Goal: Task Accomplishment & Management: Manage account settings

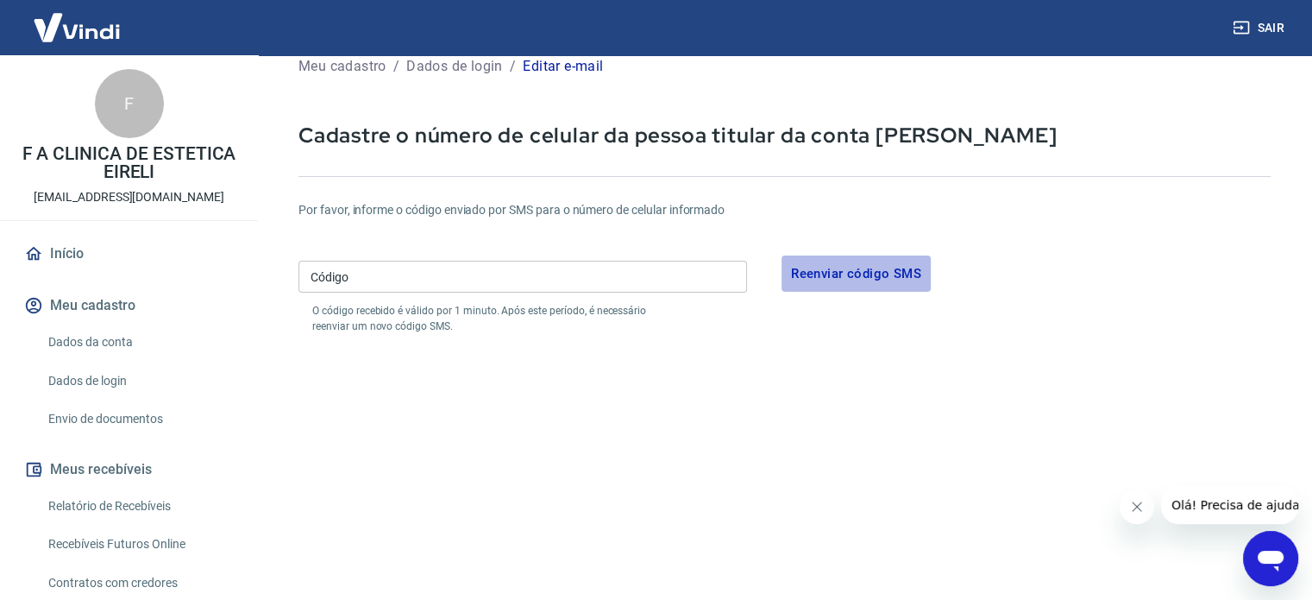
click at [874, 271] on button "Reenviar código SMS" at bounding box center [856, 273] width 149 height 36
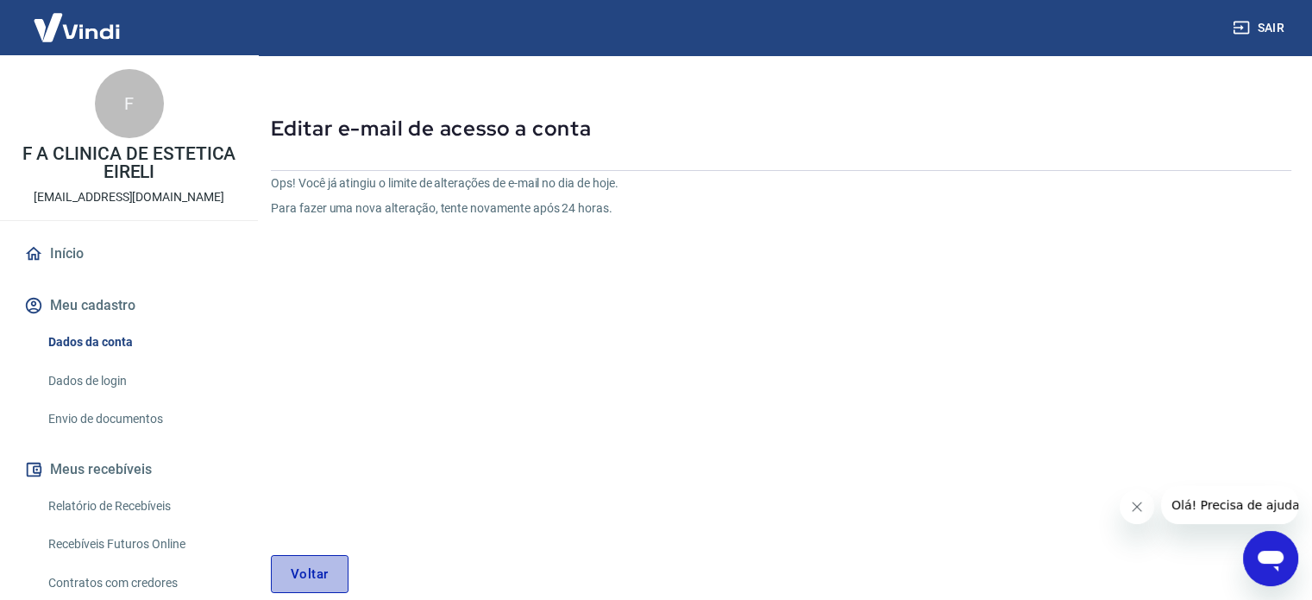
click at [311, 563] on link "Voltar" at bounding box center [310, 574] width 78 height 38
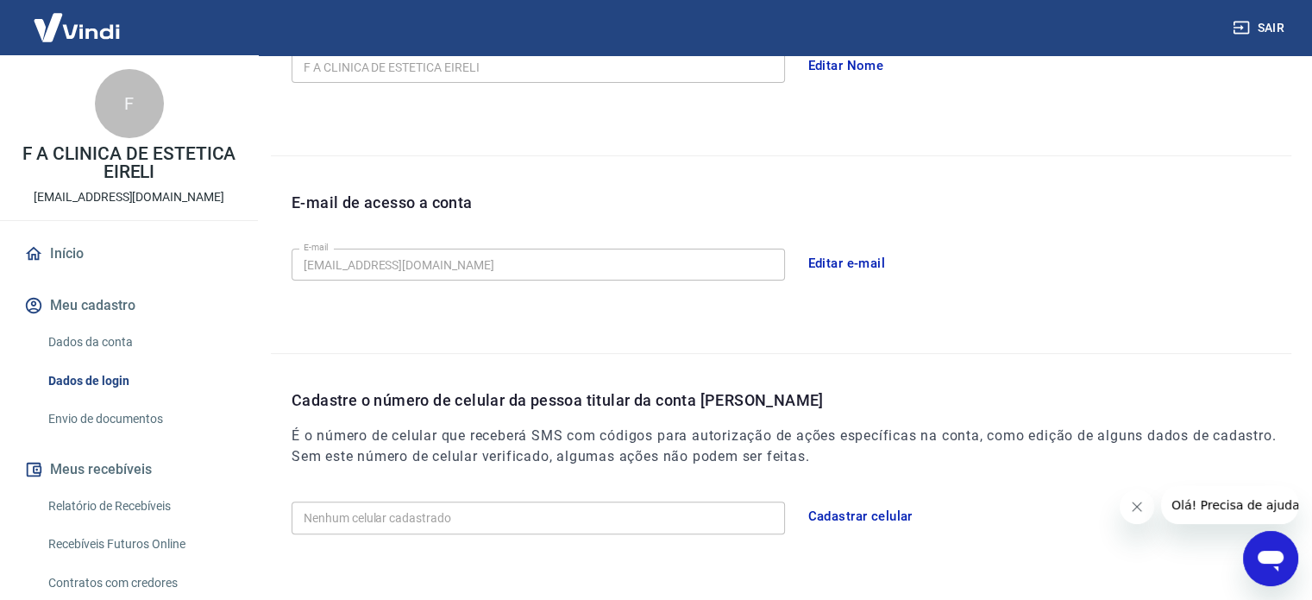
scroll to position [445, 0]
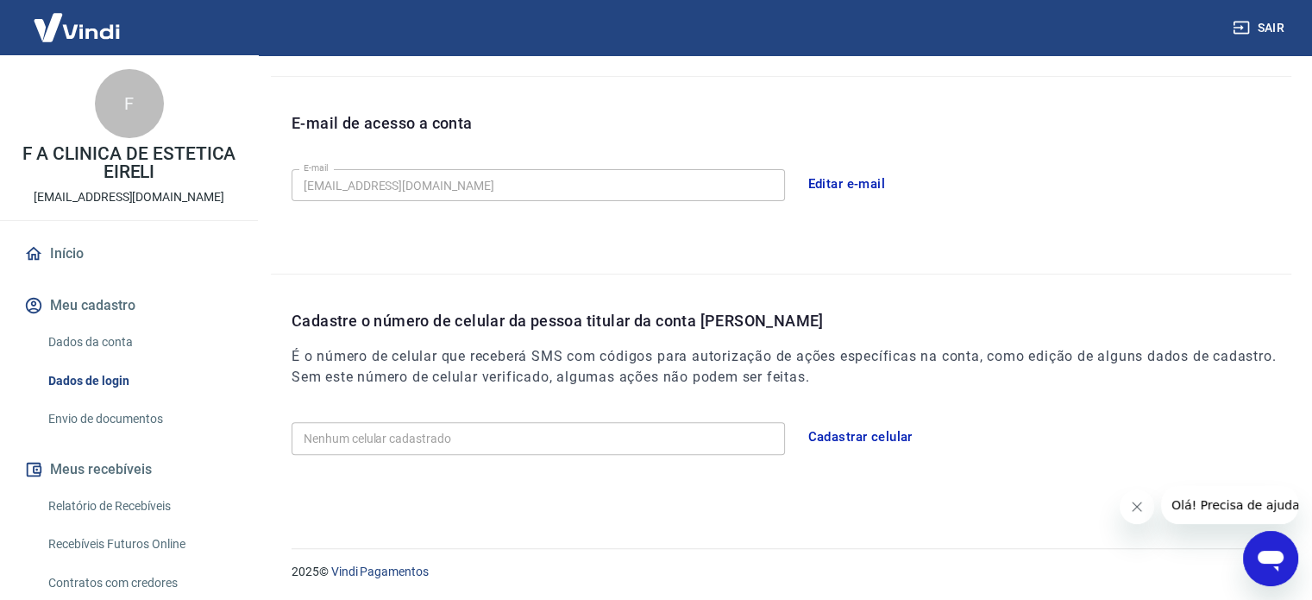
click at [888, 428] on button "Cadastrar celular" at bounding box center [860, 436] width 123 height 36
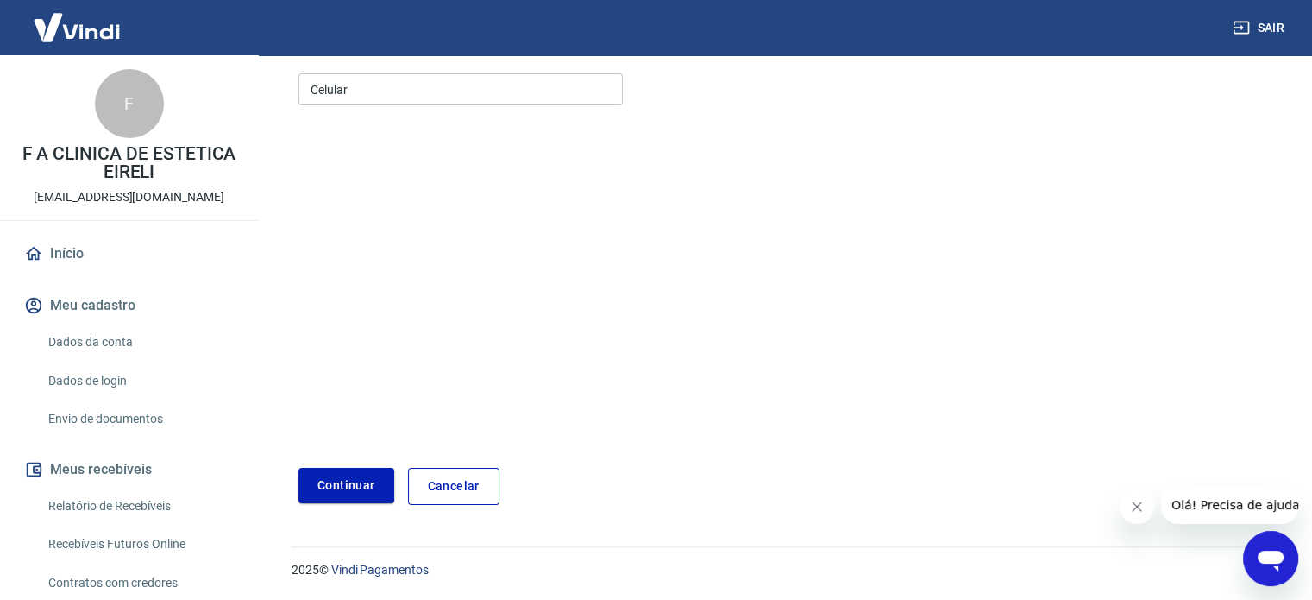
scroll to position [217, 0]
click at [377, 104] on input "Celular" at bounding box center [461, 90] width 324 height 32
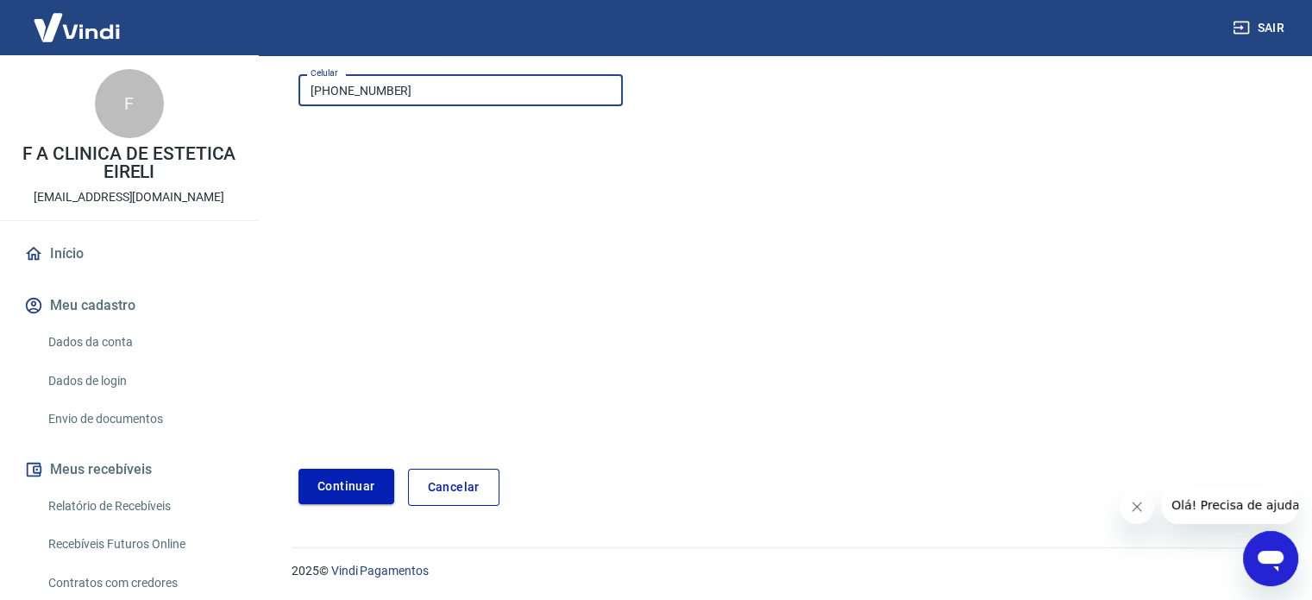
type input "[PHONE_NUMBER]"
click at [338, 482] on button "Continuar" at bounding box center [347, 486] width 96 height 35
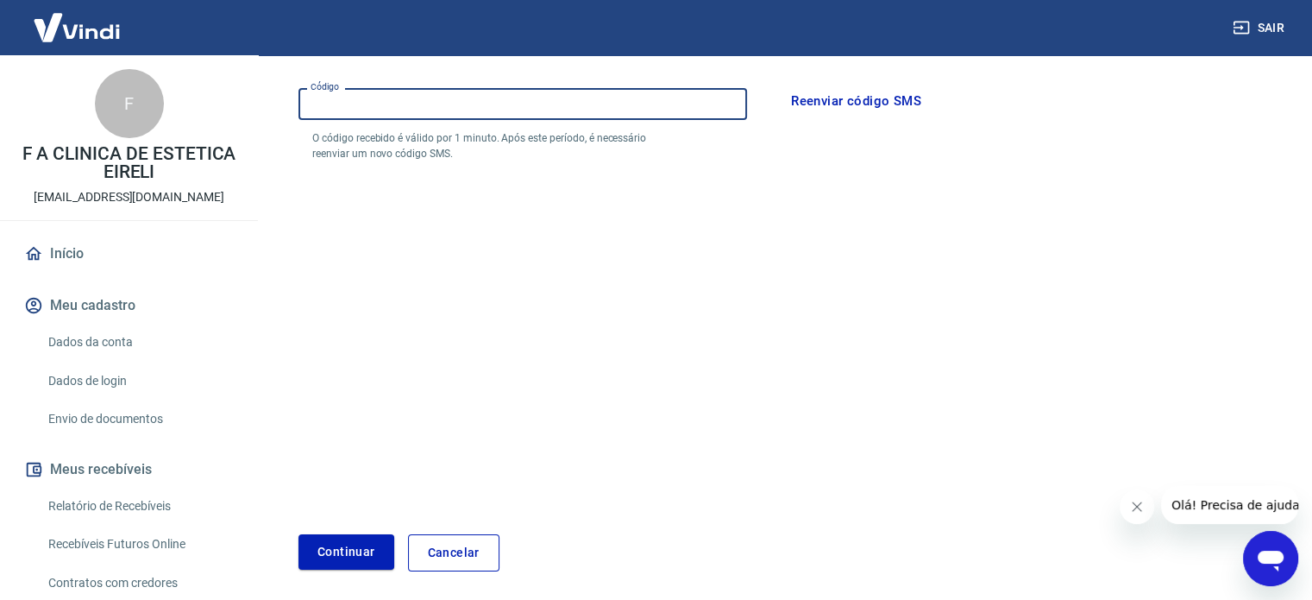
click at [686, 104] on input "Código" at bounding box center [523, 104] width 449 height 32
paste input "514927"
type input "514927"
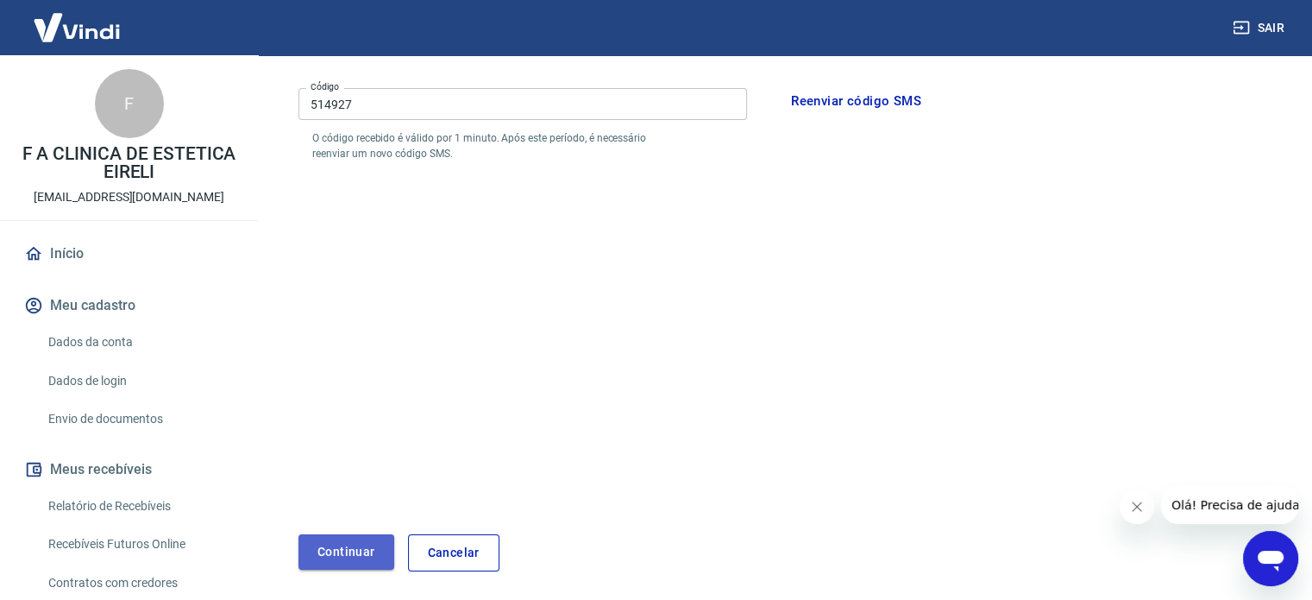
click at [352, 551] on button "Continuar" at bounding box center [347, 551] width 96 height 35
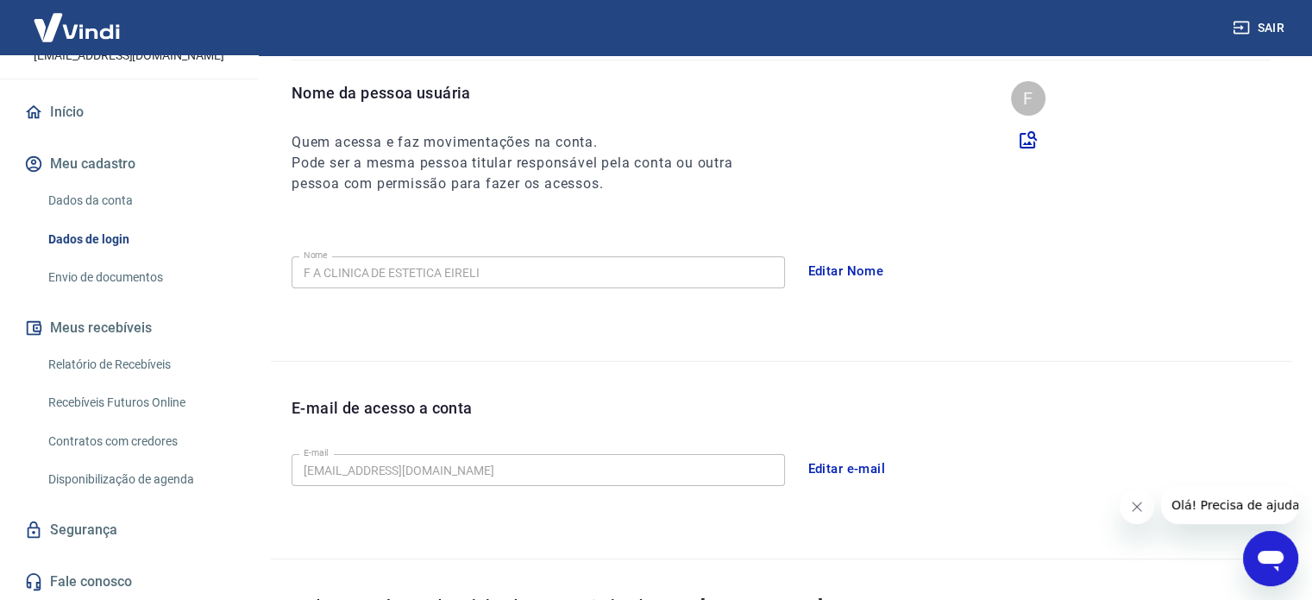
scroll to position [159, 0]
click at [93, 196] on link "Dados da conta" at bounding box center [139, 200] width 196 height 35
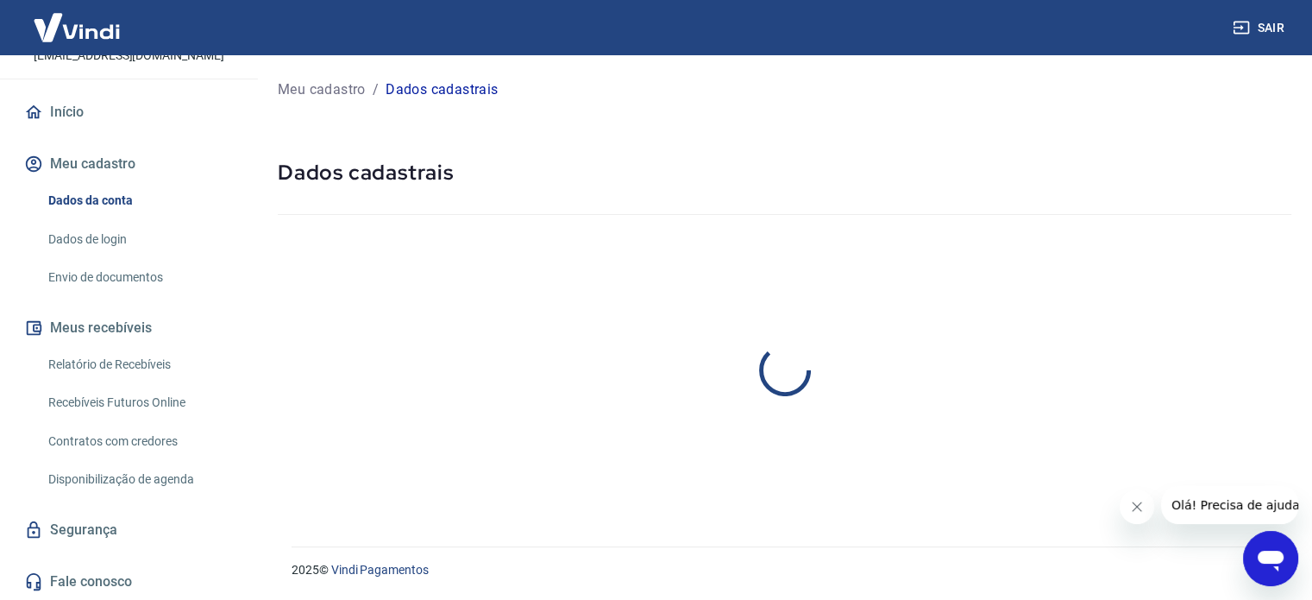
select select "SP"
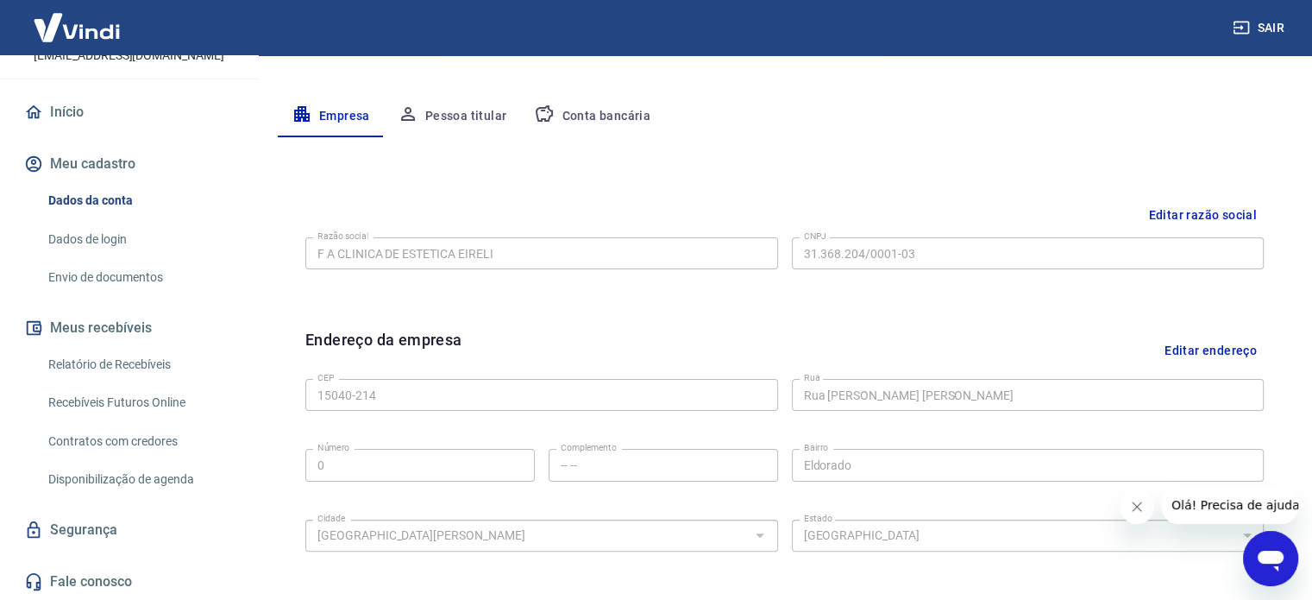
scroll to position [299, 0]
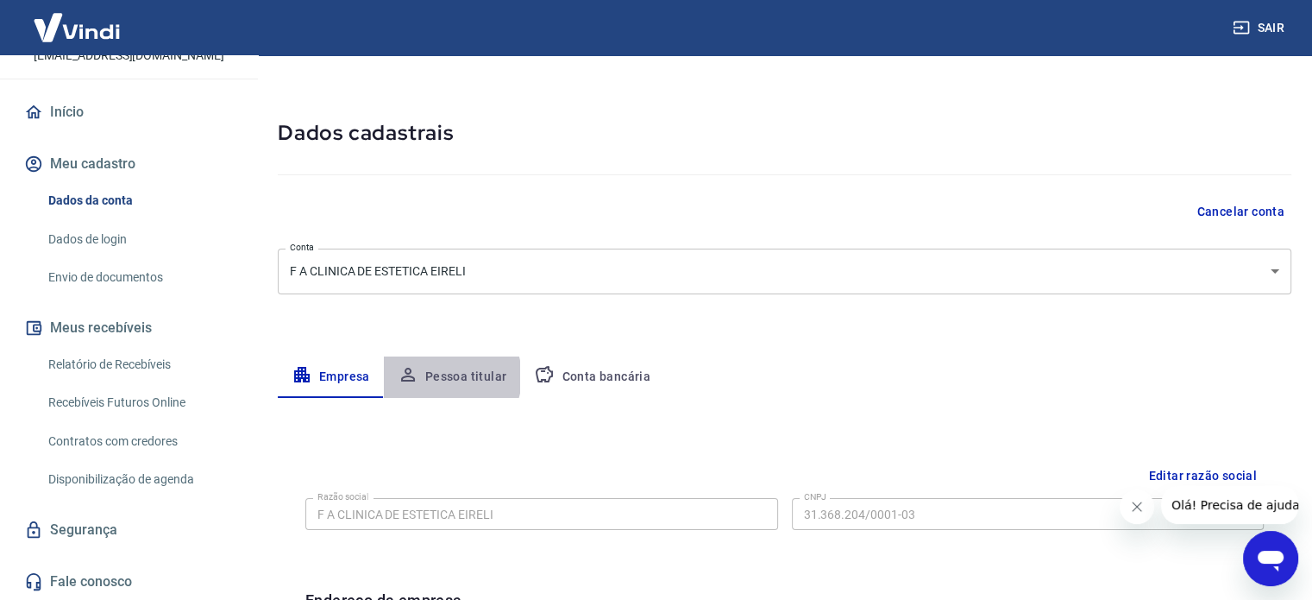
click at [446, 376] on button "Pessoa titular" at bounding box center [452, 376] width 137 height 41
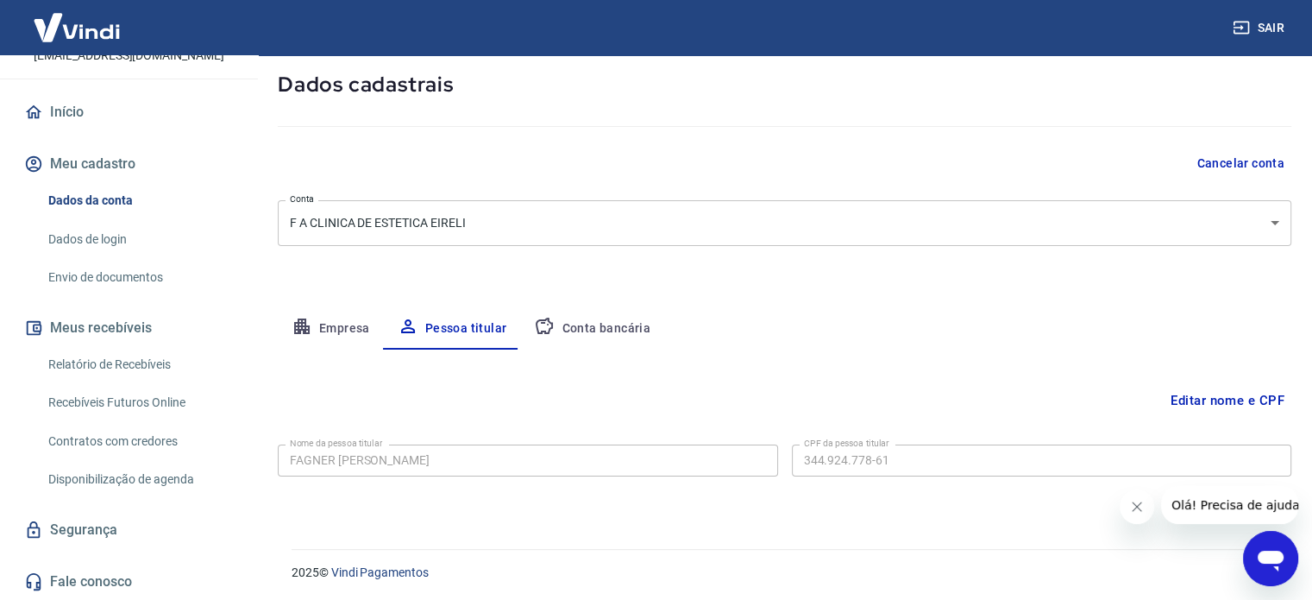
scroll to position [90, 0]
click at [604, 341] on button "Conta bancária" at bounding box center [592, 326] width 144 height 41
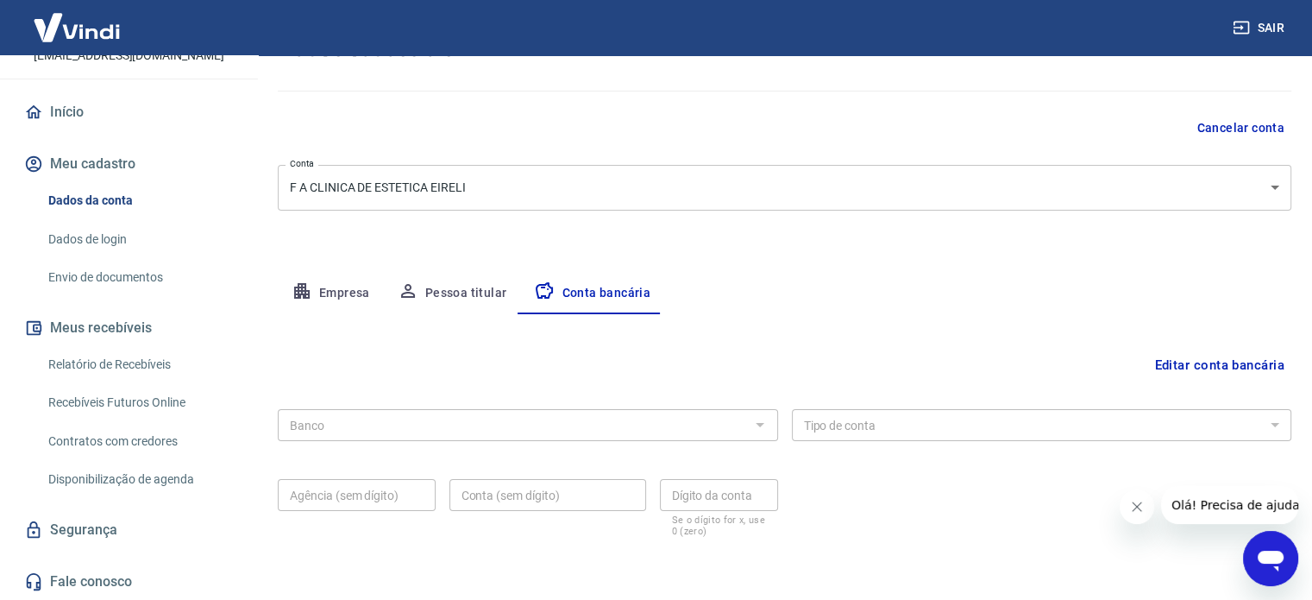
scroll to position [186, 0]
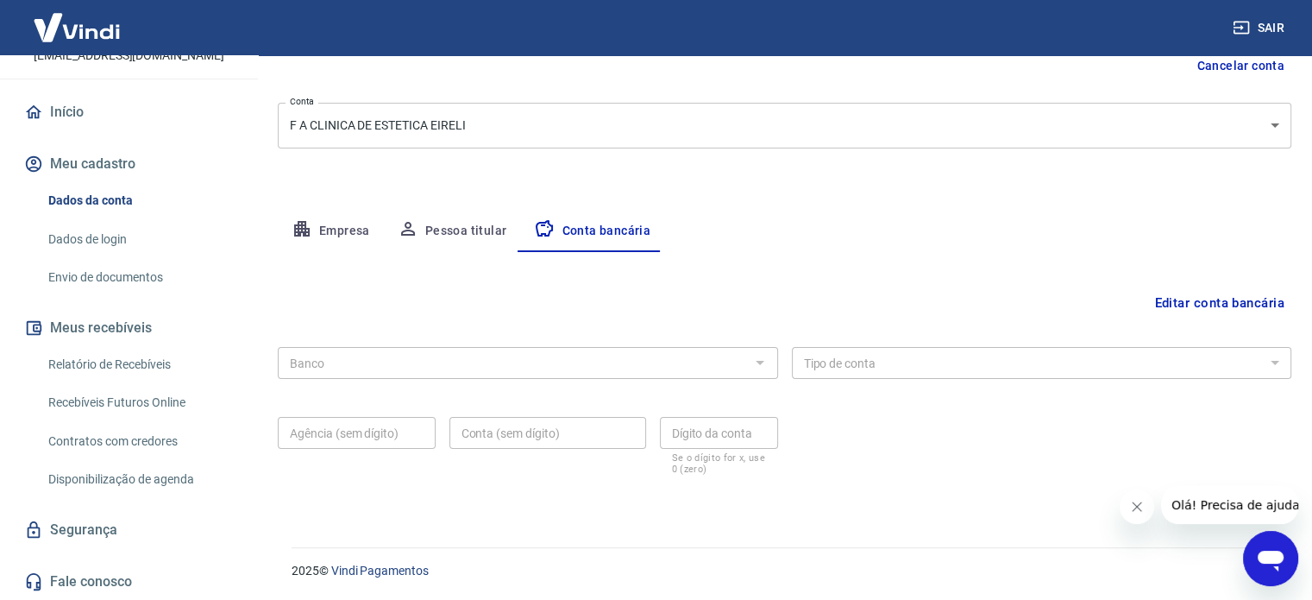
click at [704, 351] on div "Banco" at bounding box center [528, 363] width 500 height 32
drag, startPoint x: 704, startPoint y: 351, endPoint x: 744, endPoint y: 367, distance: 42.6
click at [744, 367] on div "Banco" at bounding box center [528, 363] width 500 height 32
click at [1257, 303] on button "Editar conta bancária" at bounding box center [1220, 302] width 144 height 33
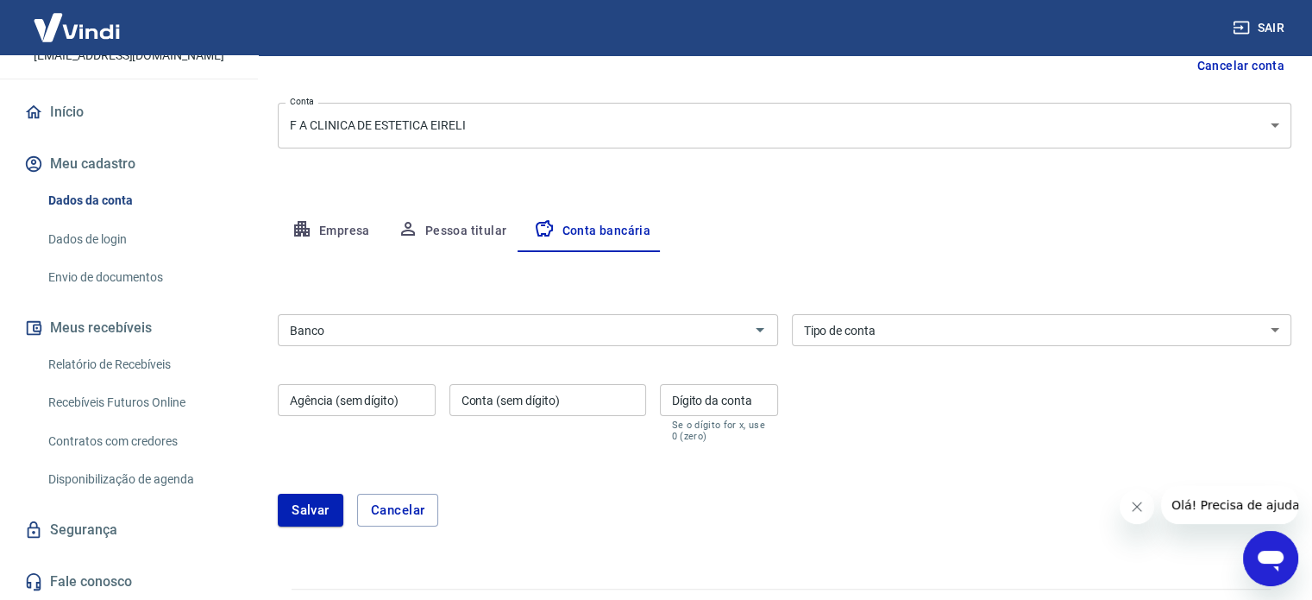
click at [496, 319] on input "Banco" at bounding box center [514, 330] width 462 height 22
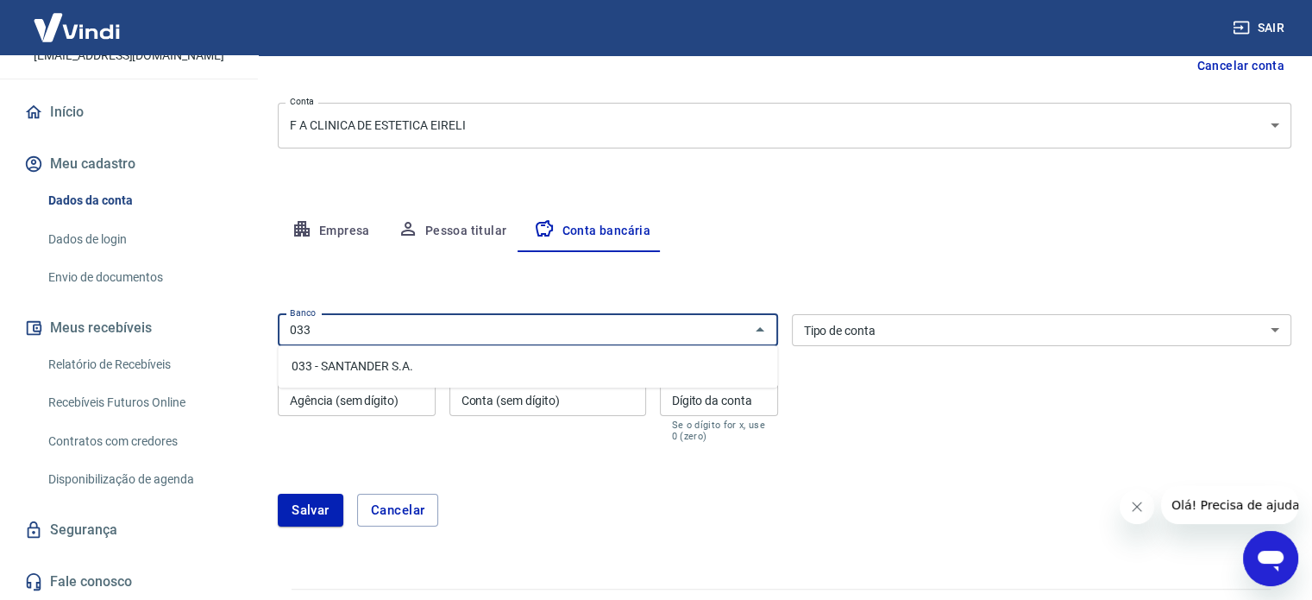
click at [487, 367] on li "033 - SANTANDER S.A." at bounding box center [528, 366] width 500 height 28
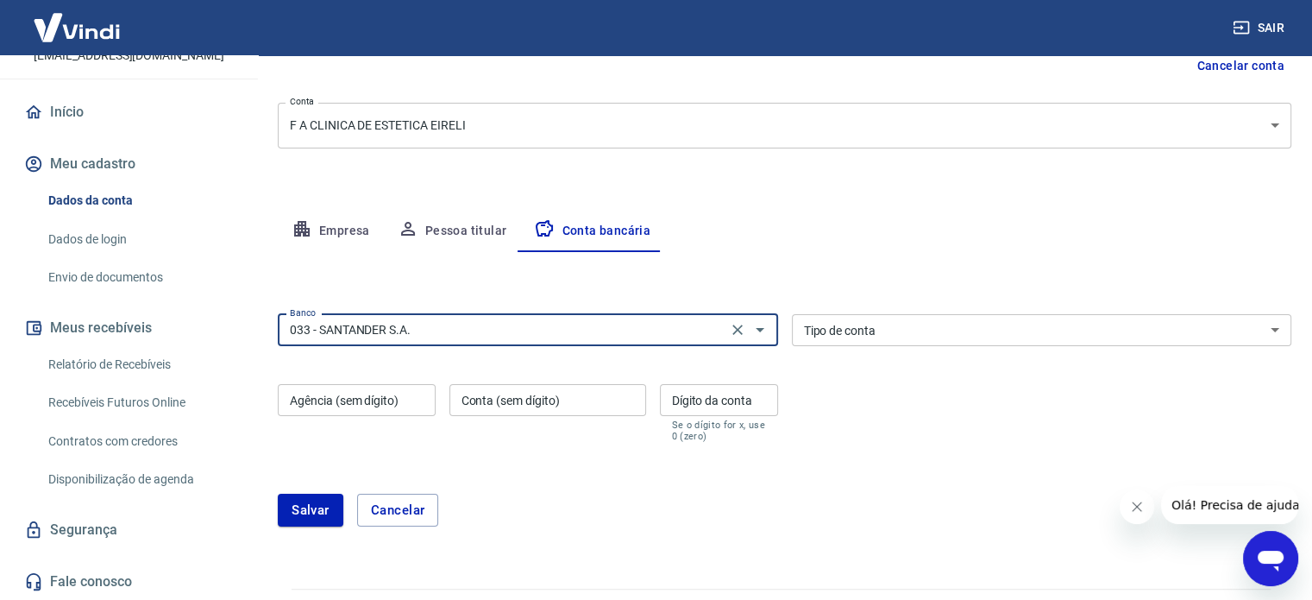
type input "033 - SANTANDER S.A."
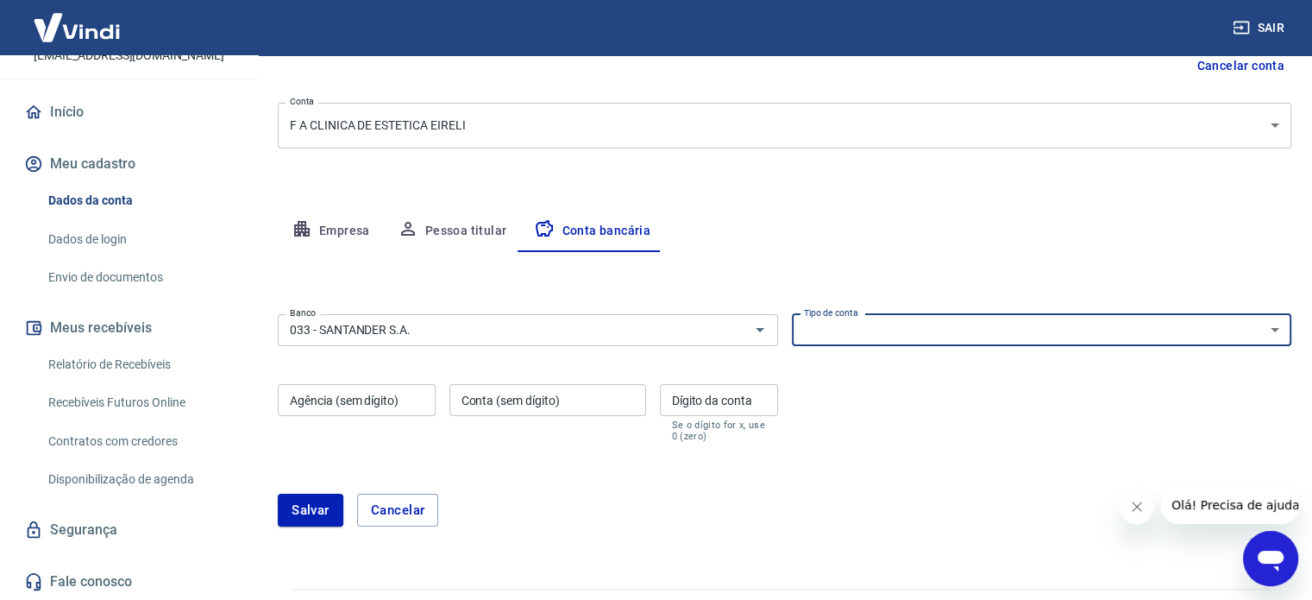
click at [835, 322] on div "Tipo de conta Conta Corrente Conta Poupança Tipo de conta" at bounding box center [1042, 330] width 500 height 32
select select "1"
click at [792, 314] on select "Conta Corrente Conta Poupança" at bounding box center [1042, 330] width 500 height 32
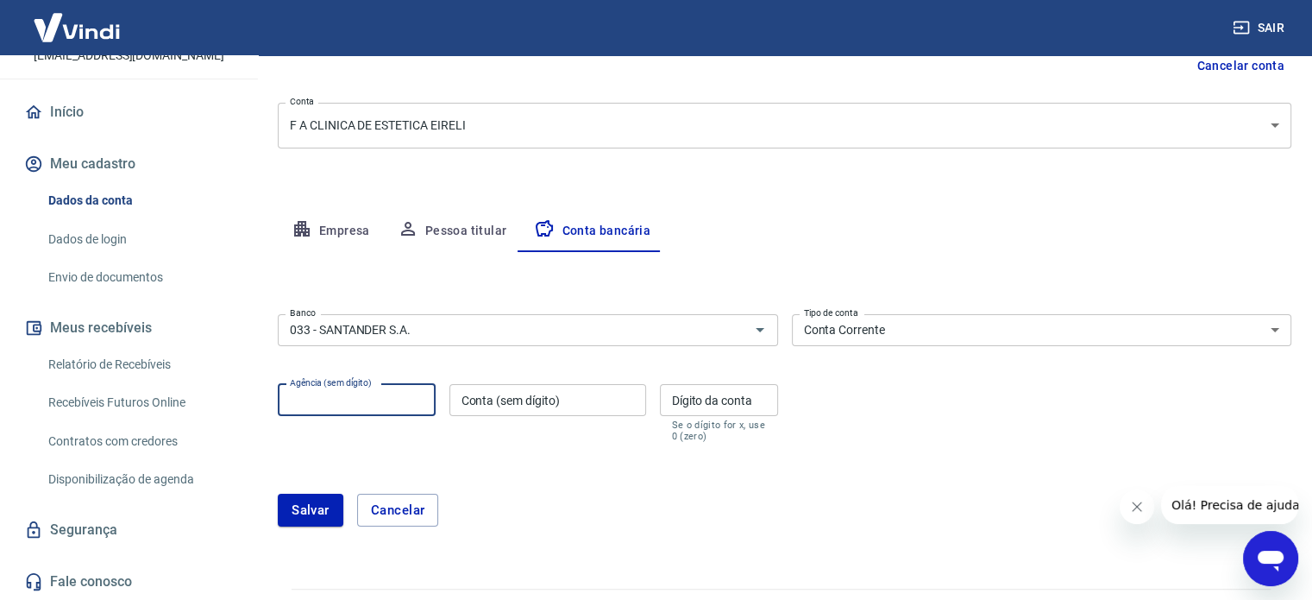
click at [393, 395] on input "Agência (sem dígito)" at bounding box center [357, 400] width 158 height 32
type input "0037"
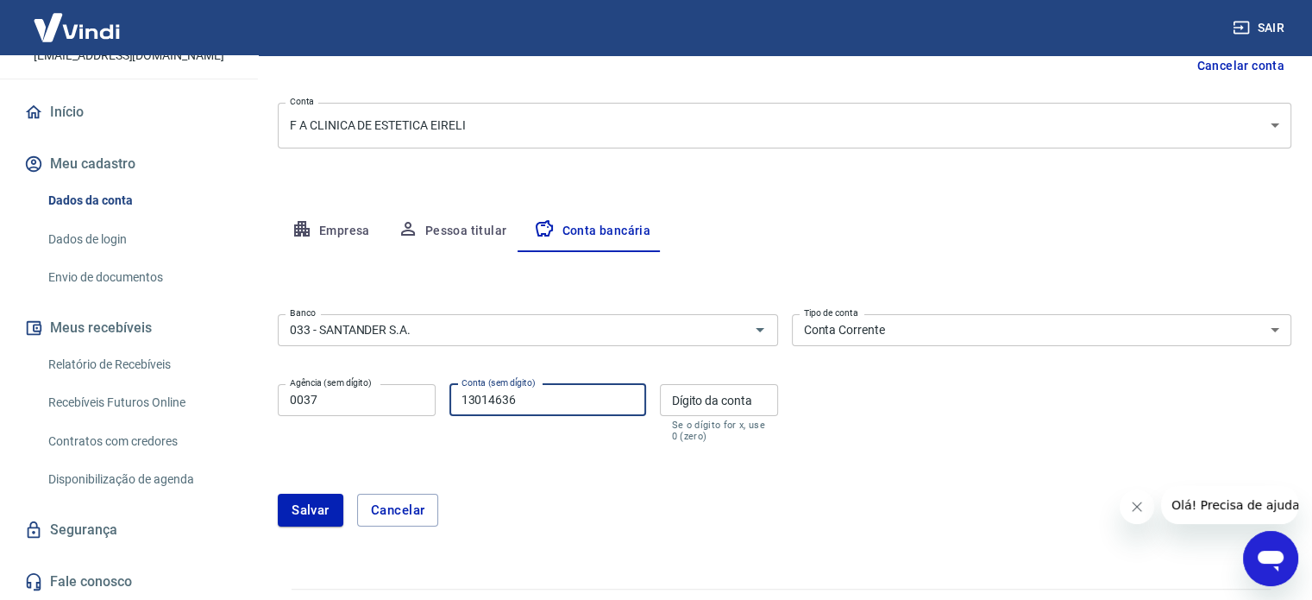
type input "13014636"
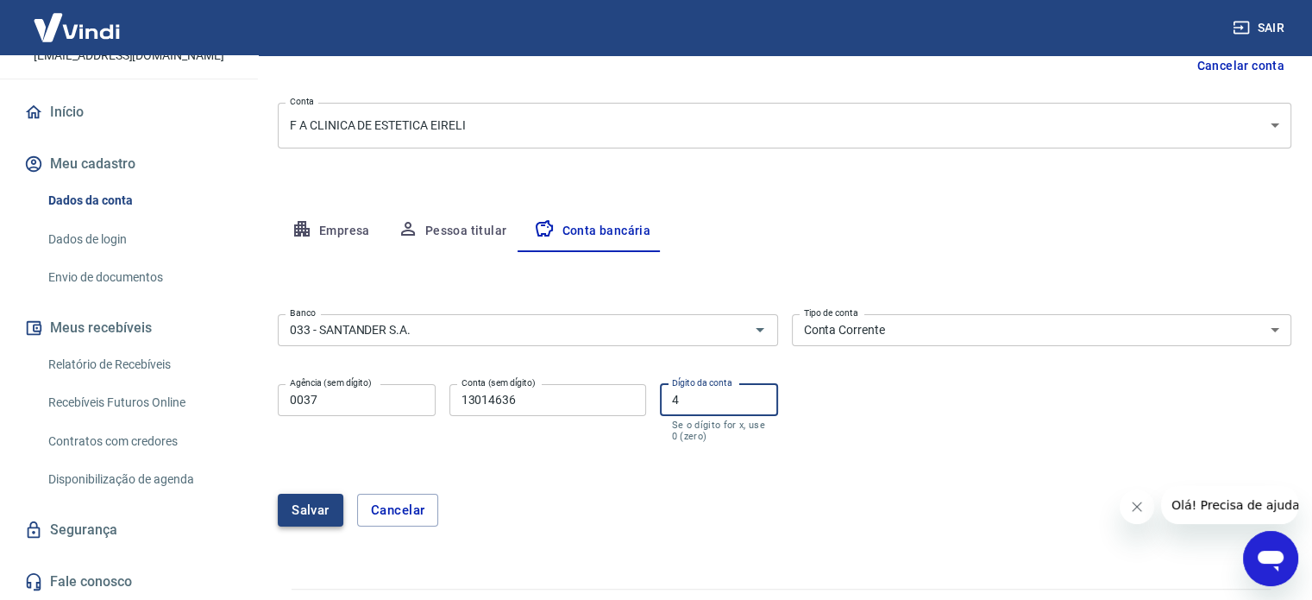
type input "4"
click at [311, 498] on button "Salvar" at bounding box center [311, 510] width 66 height 33
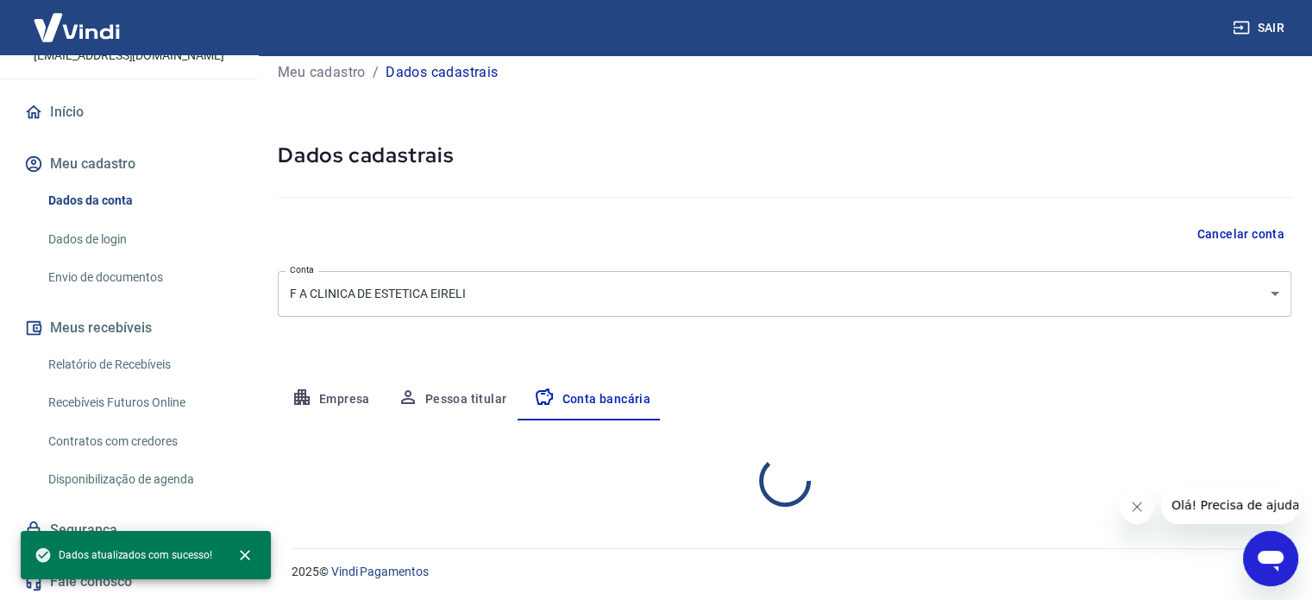
select select "1"
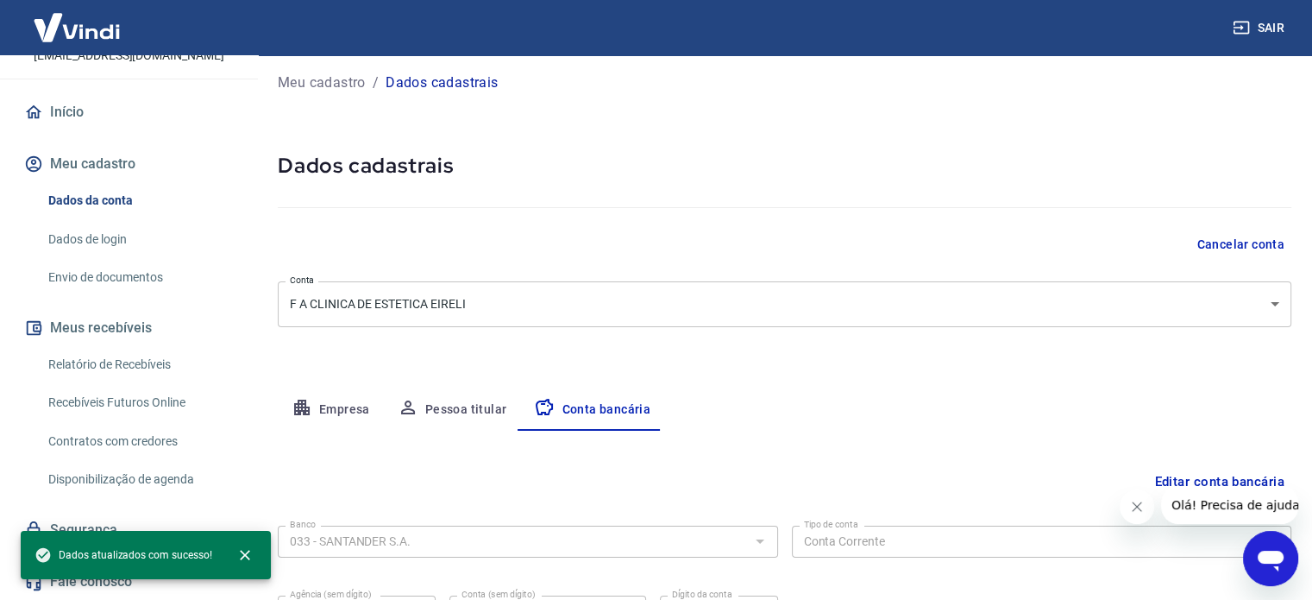
scroll to position [0, 0]
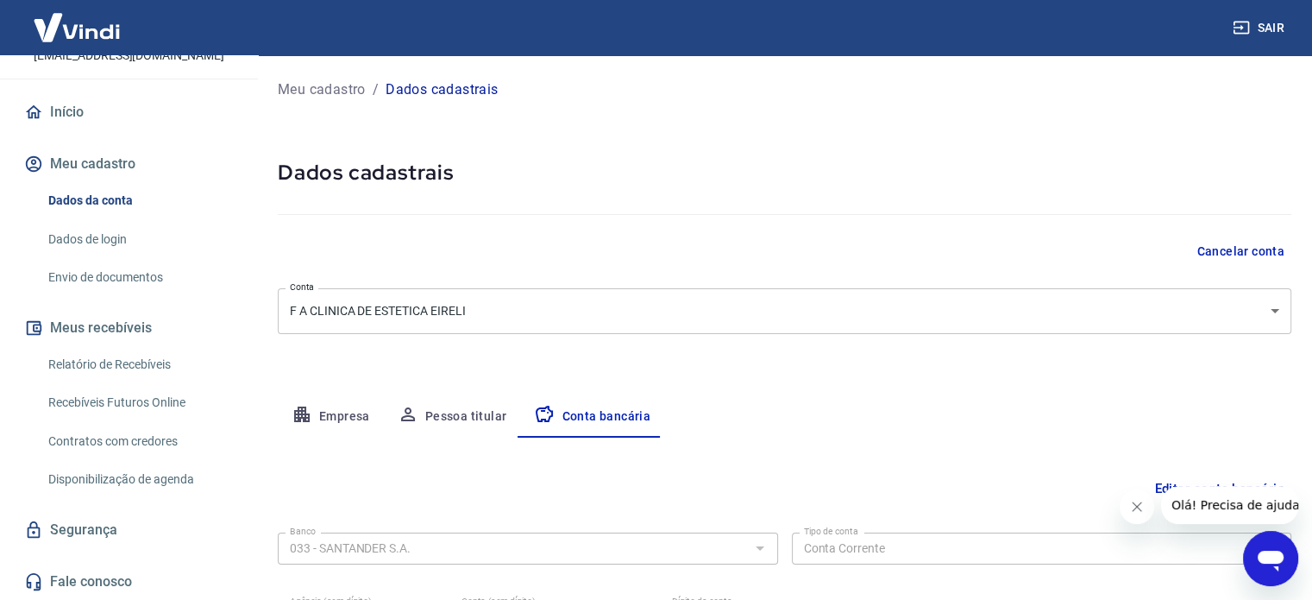
click at [324, 424] on button "Empresa" at bounding box center [331, 416] width 106 height 41
select select "SP"
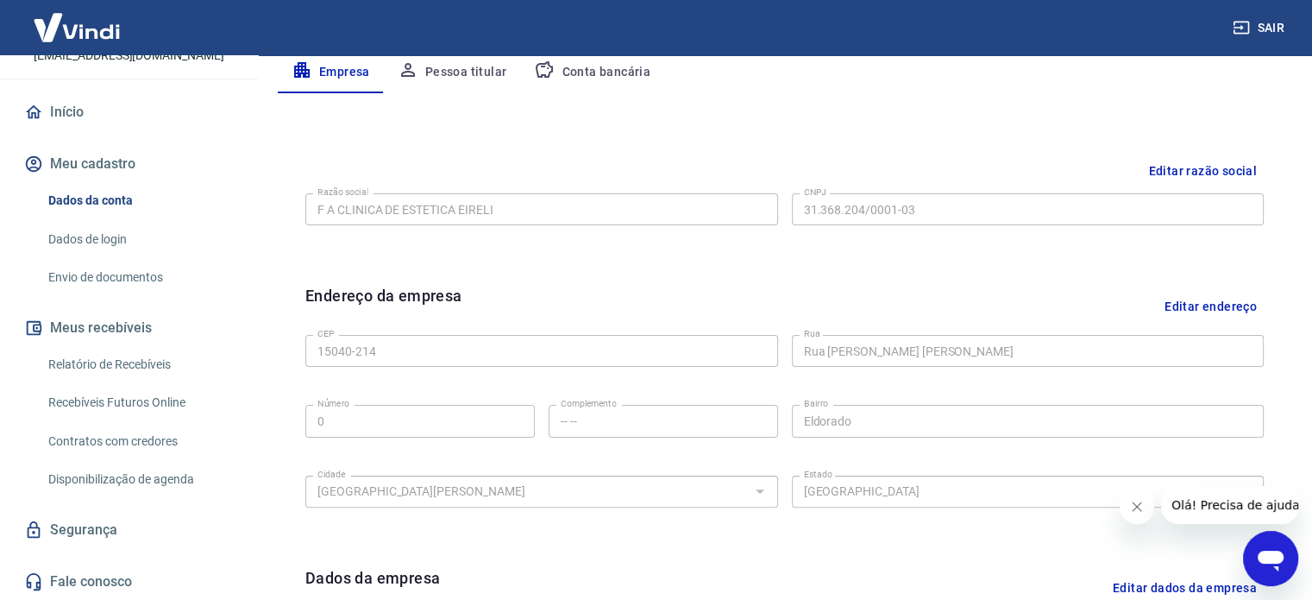
scroll to position [345, 0]
click at [1209, 302] on button "Editar endereço" at bounding box center [1211, 305] width 106 height 44
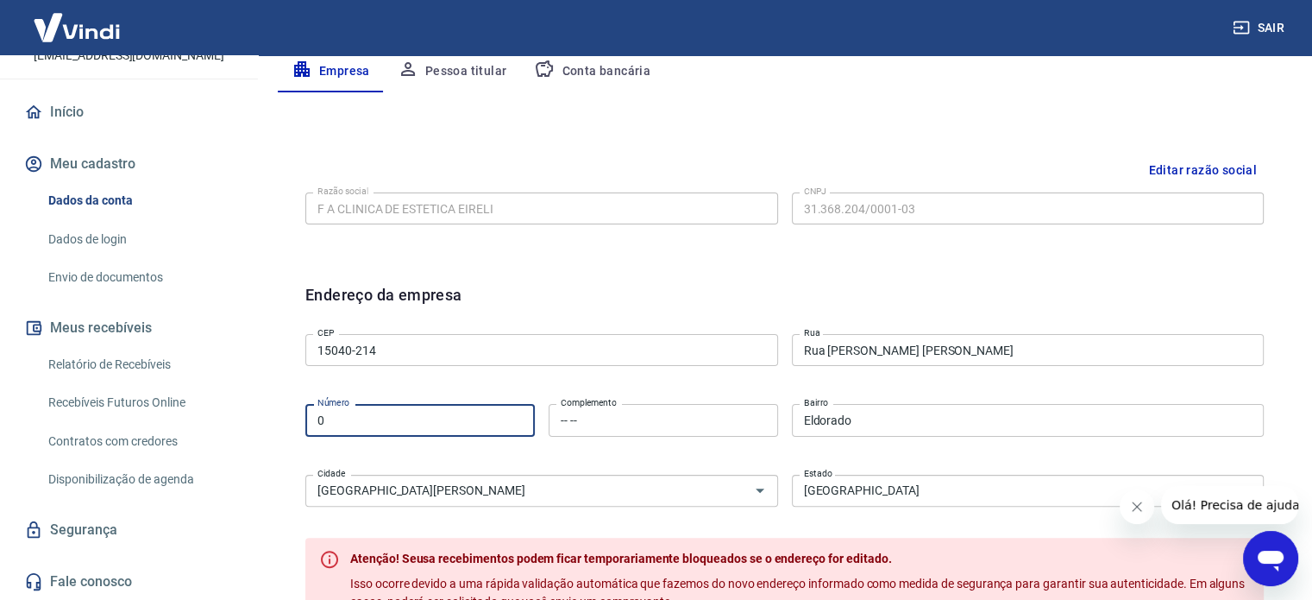
click at [435, 420] on input "0" at bounding box center [420, 420] width 230 height 32
type input "2501"
click at [673, 382] on div "CEP 15040-[GEOGRAPHIC_DATA][PERSON_NAME][PERSON_NAME] Número Complemento -- -- …" at bounding box center [784, 418] width 959 height 182
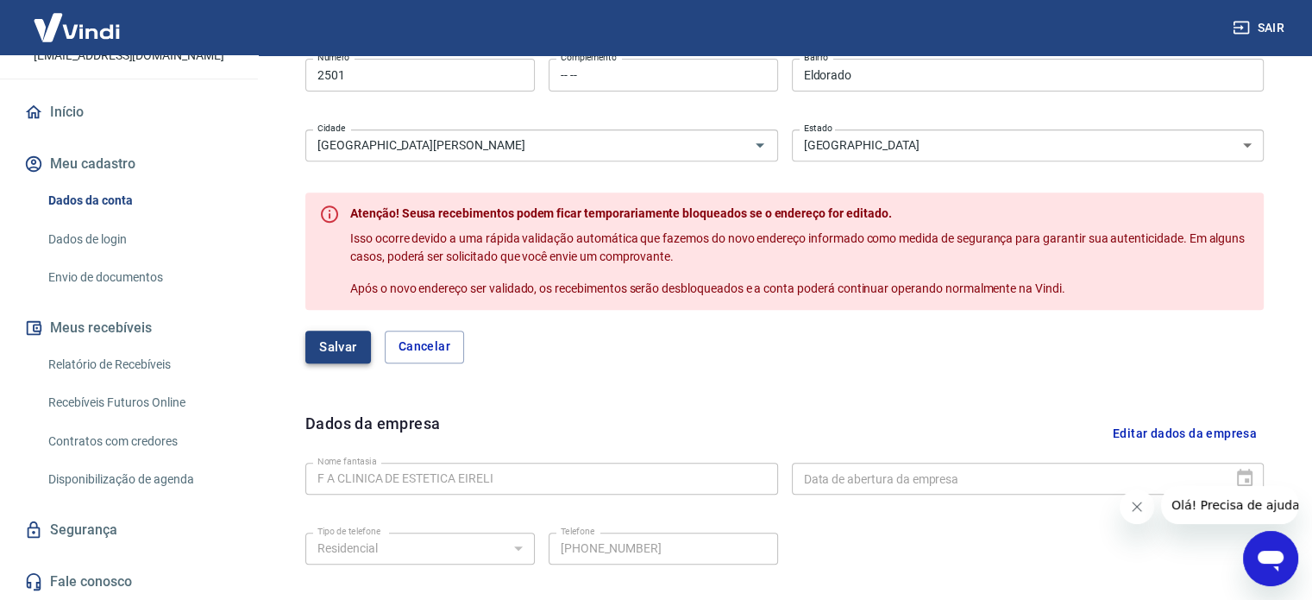
click at [337, 359] on button "Salvar" at bounding box center [338, 346] width 66 height 33
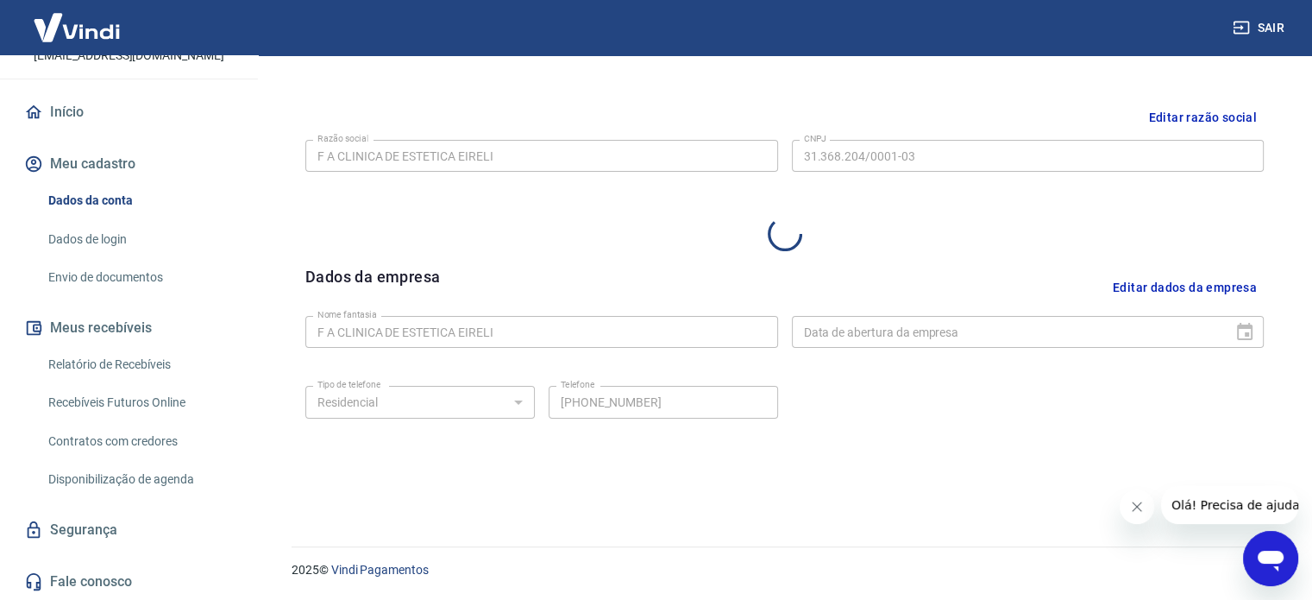
select select "SP"
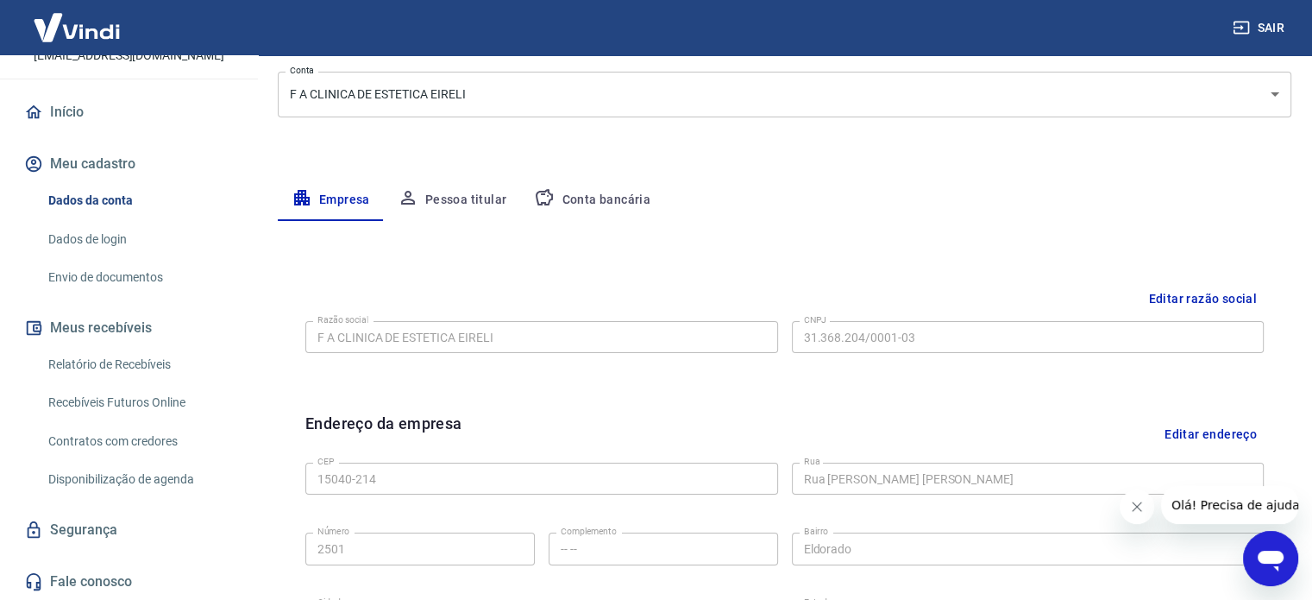
scroll to position [126, 0]
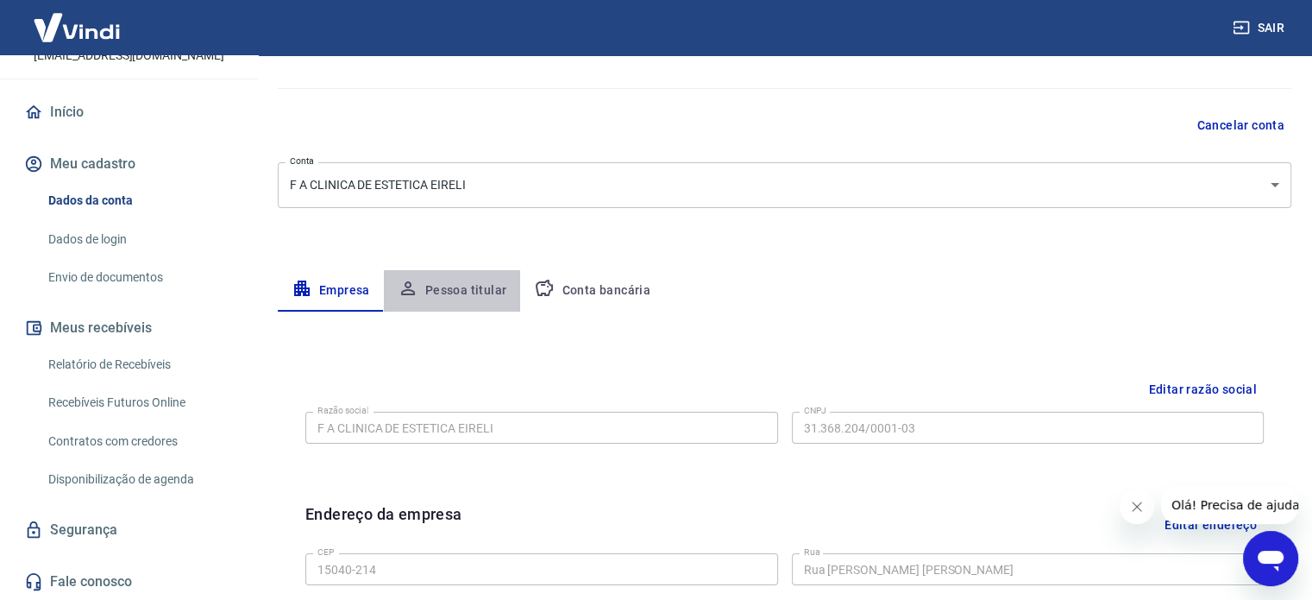
click at [461, 286] on button "Pessoa titular" at bounding box center [452, 290] width 137 height 41
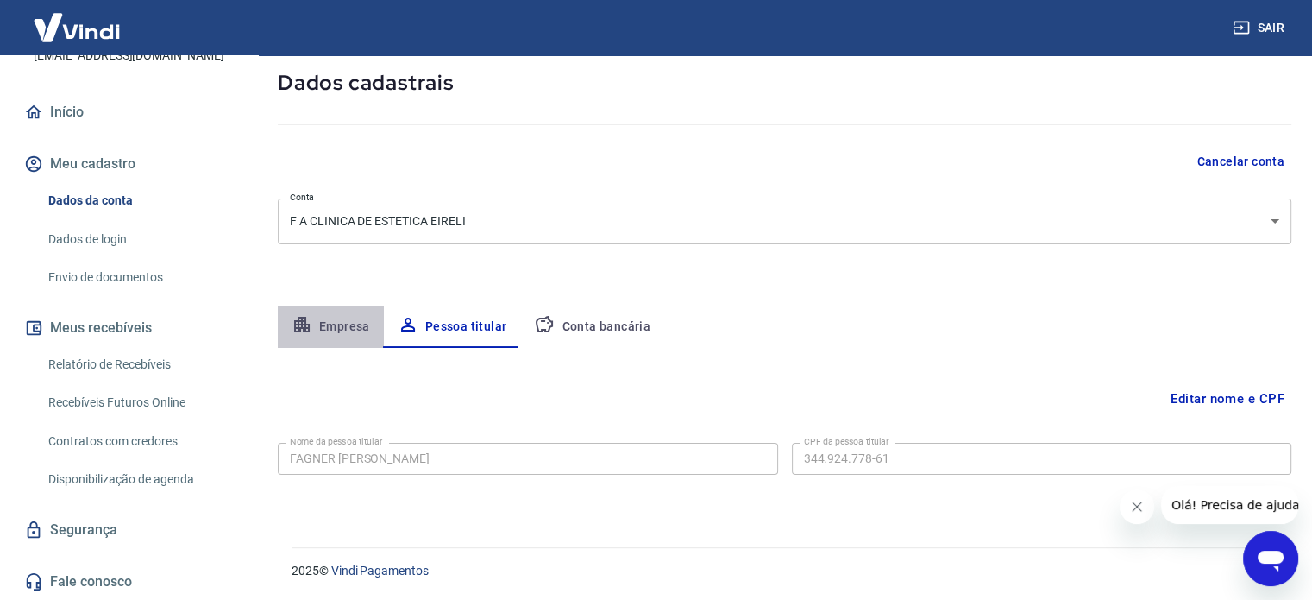
click at [335, 330] on button "Empresa" at bounding box center [331, 326] width 106 height 41
select select "SP"
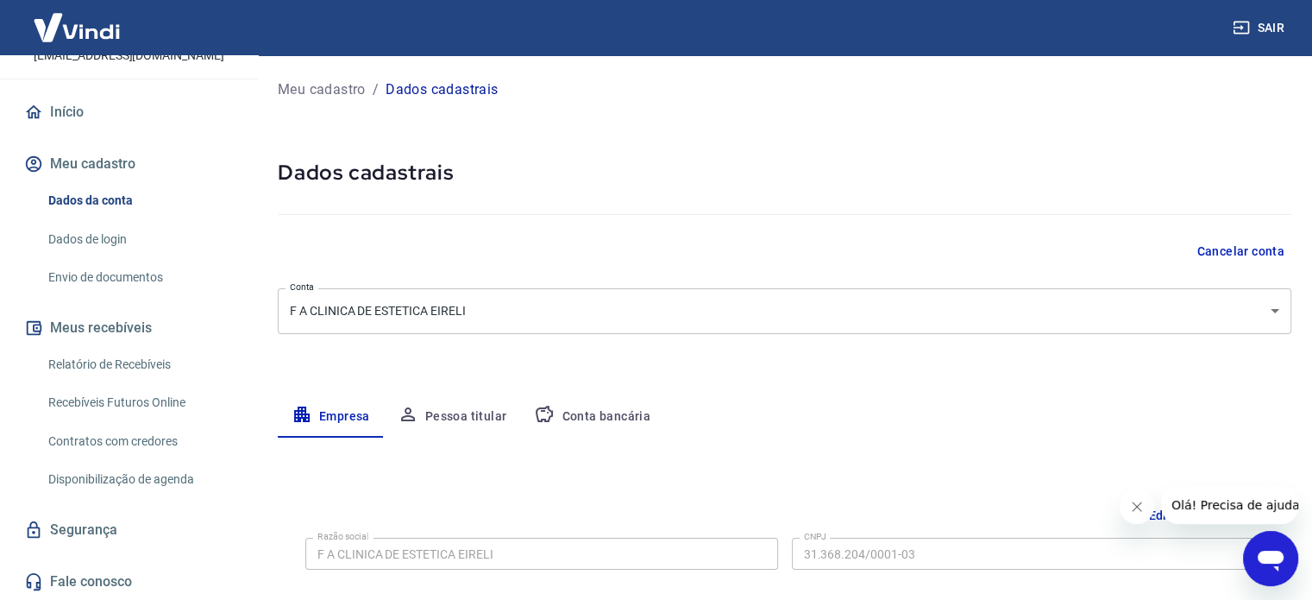
scroll to position [0, 0]
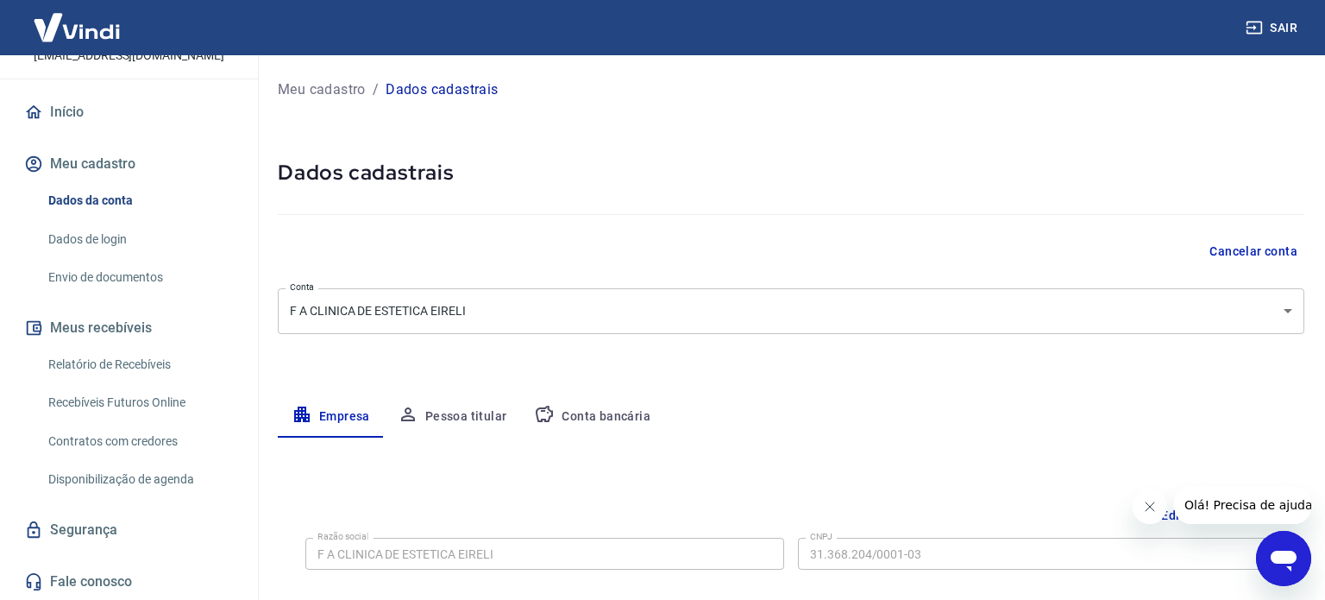
click at [596, 306] on body "Sair F F A CLINICA DE ESTETICA EIRELI [EMAIL_ADDRESS][DOMAIN_NAME] Início Meu c…" at bounding box center [662, 300] width 1325 height 600
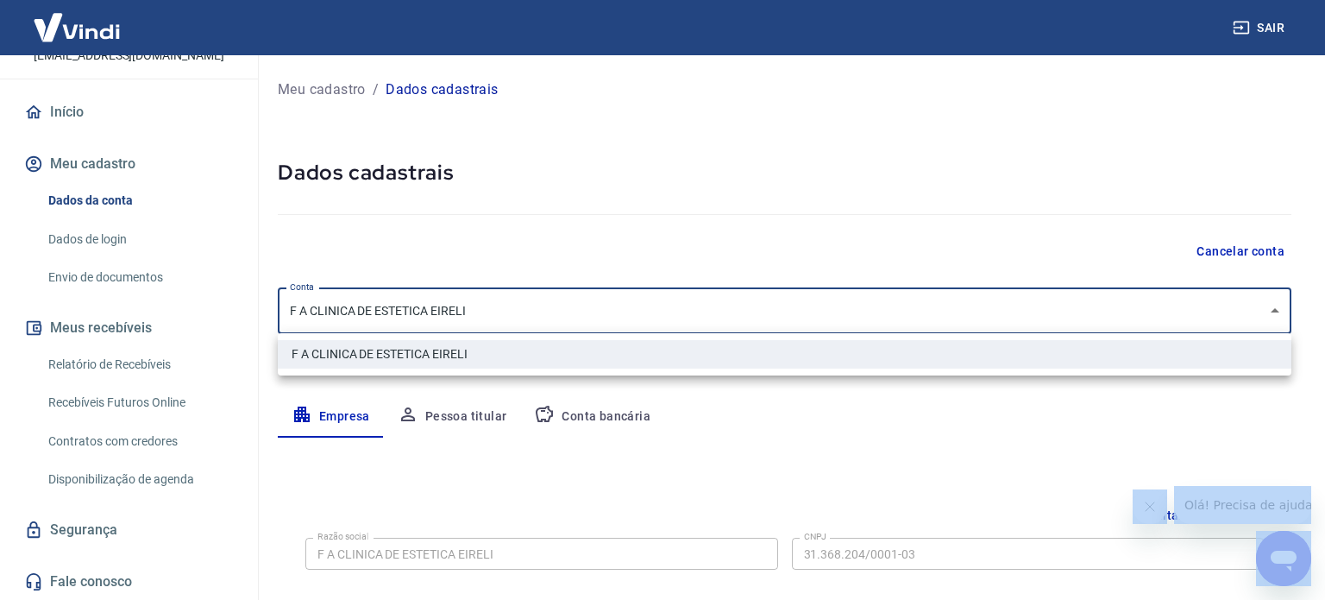
click at [596, 306] on div at bounding box center [662, 300] width 1325 height 600
click at [597, 305] on body "Sair F F A CLINICA DE ESTETICA EIRELI [EMAIL_ADDRESS][DOMAIN_NAME] Início Meu c…" at bounding box center [662, 300] width 1325 height 600
click at [597, 305] on div at bounding box center [662, 300] width 1325 height 600
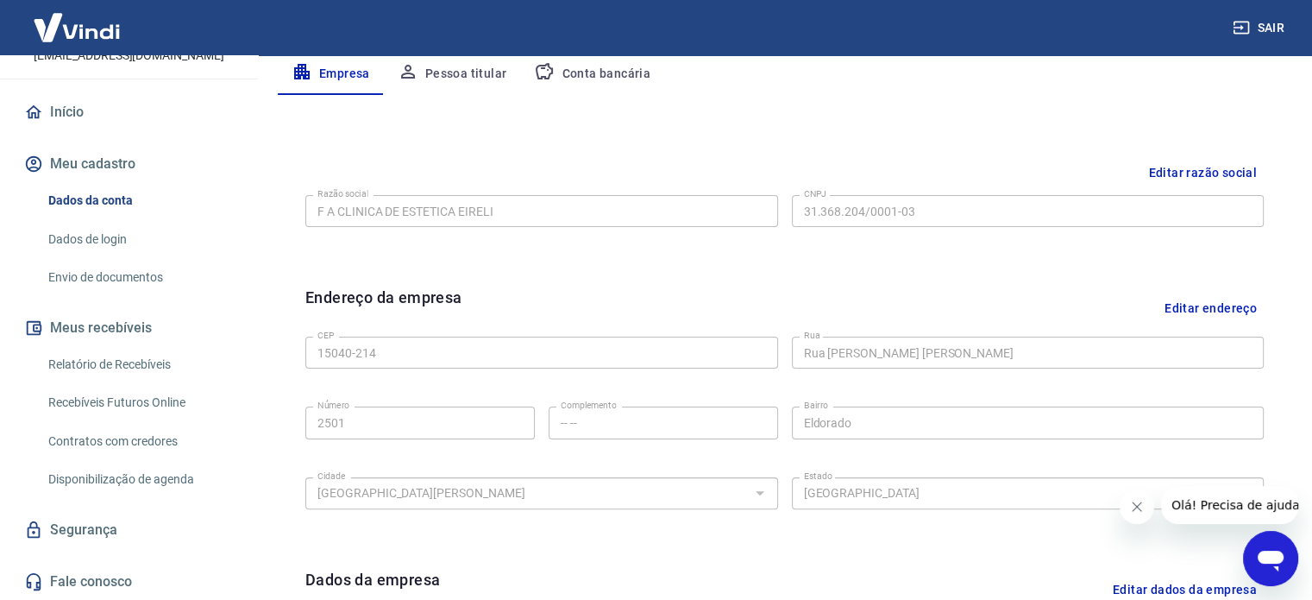
scroll to position [345, 0]
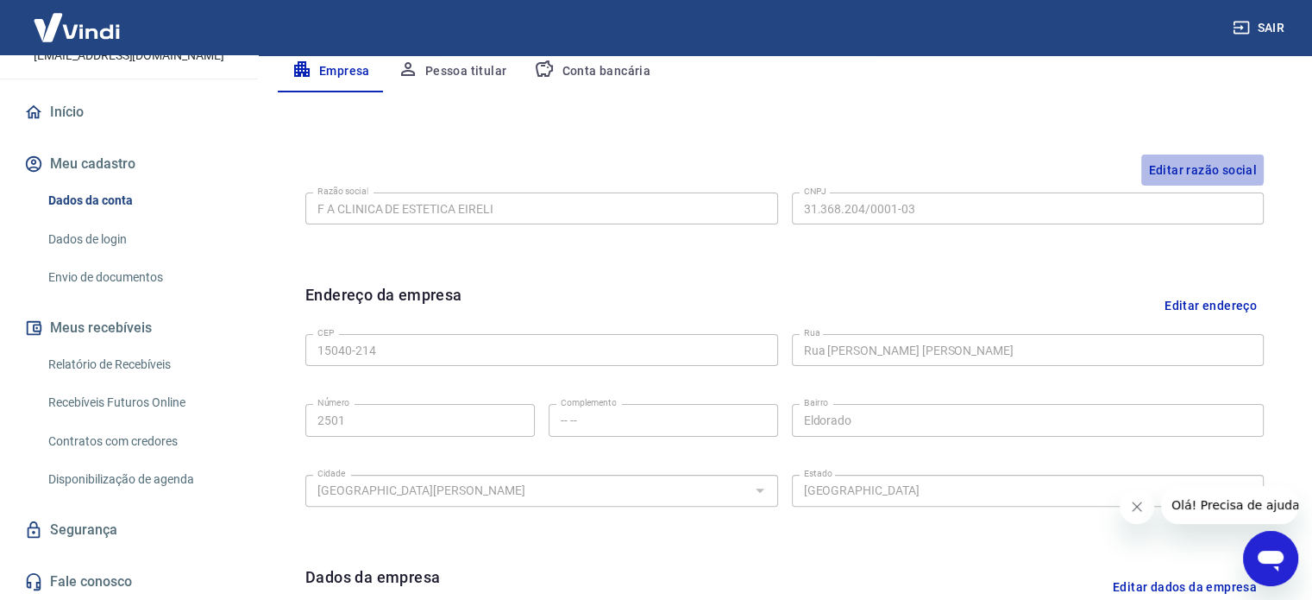
click at [1191, 161] on button "Editar razão social" at bounding box center [1203, 170] width 123 height 32
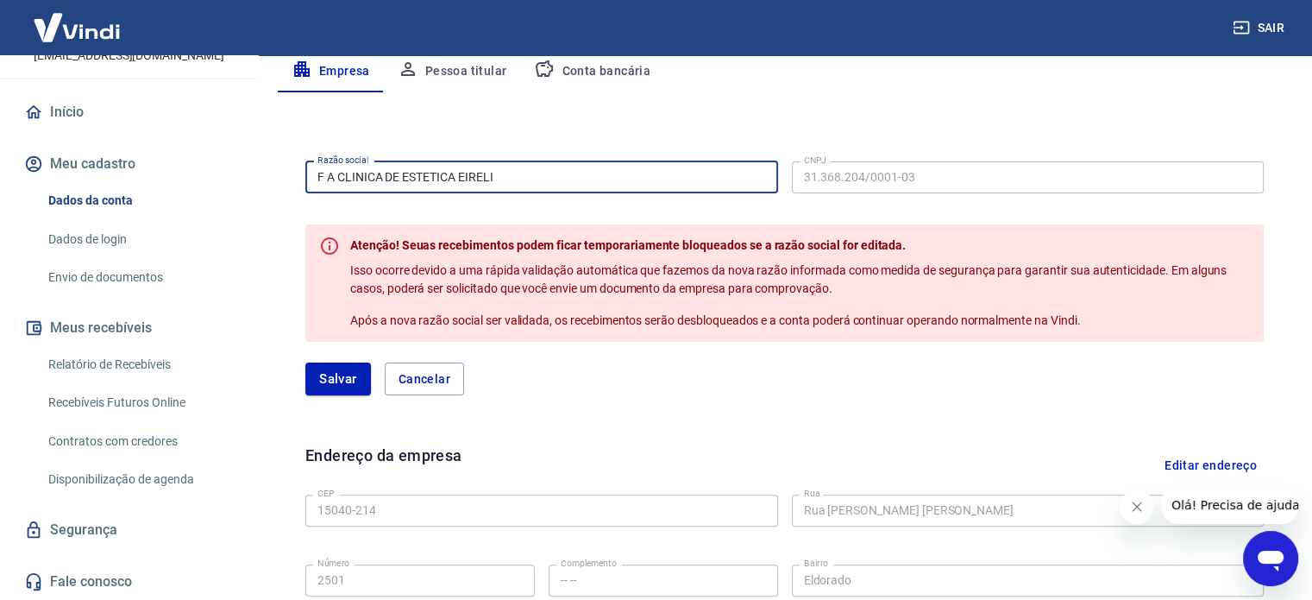
click at [557, 178] on input "F A CLINICA DE ESTETICA EIRELI" at bounding box center [541, 177] width 473 height 32
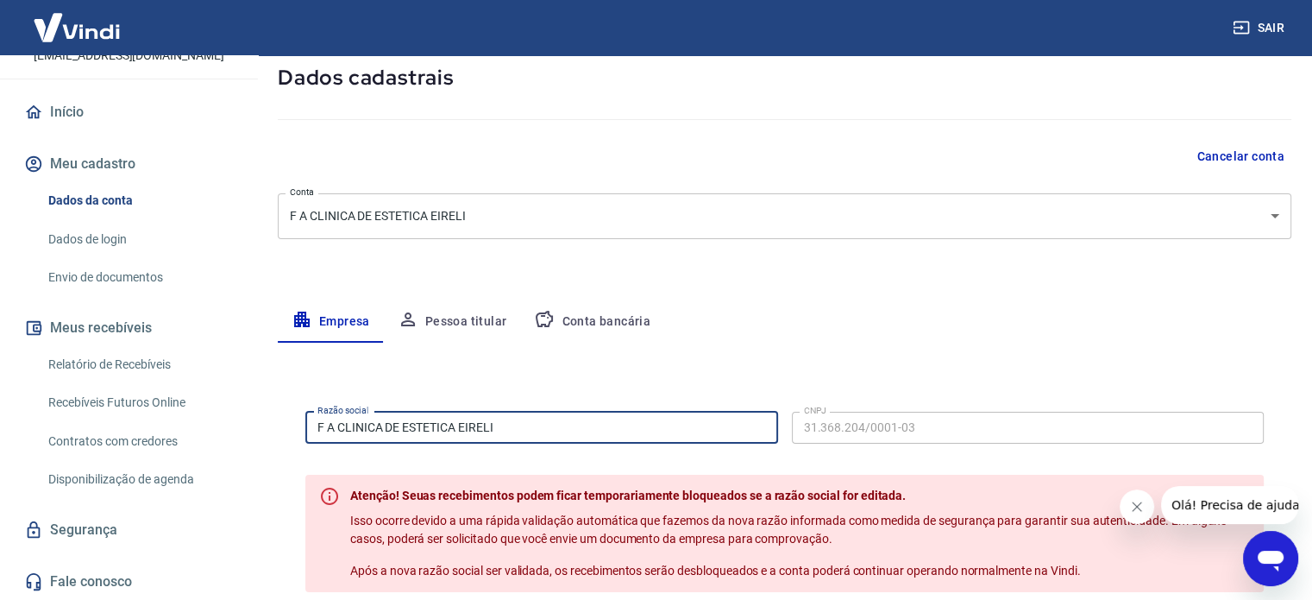
scroll to position [86, 0]
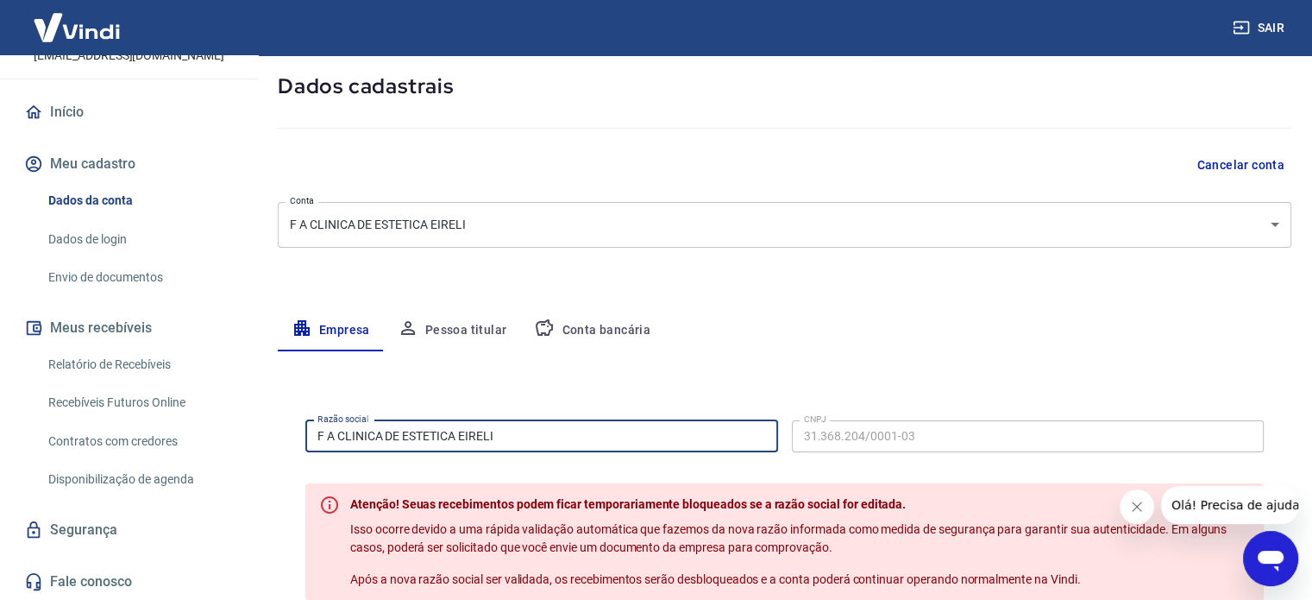
click at [1258, 162] on button "Cancelar conta" at bounding box center [1241, 165] width 102 height 32
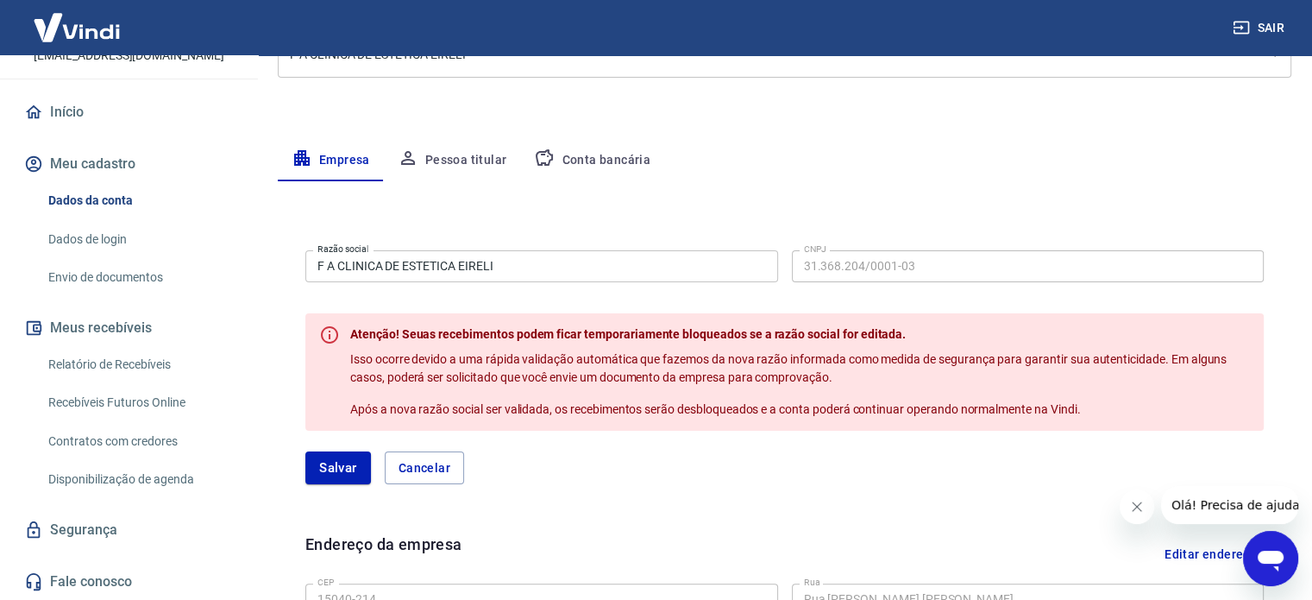
scroll to position [259, 0]
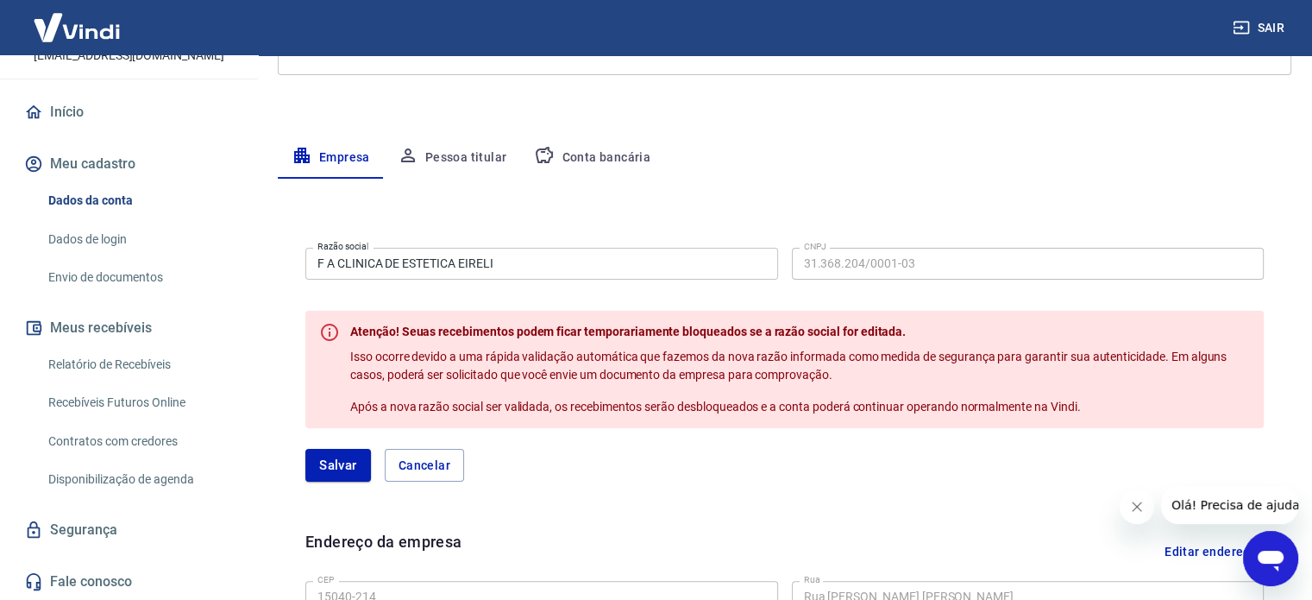
click at [556, 265] on input "F A CLINICA DE ESTETICA EIRELI" at bounding box center [541, 264] width 473 height 32
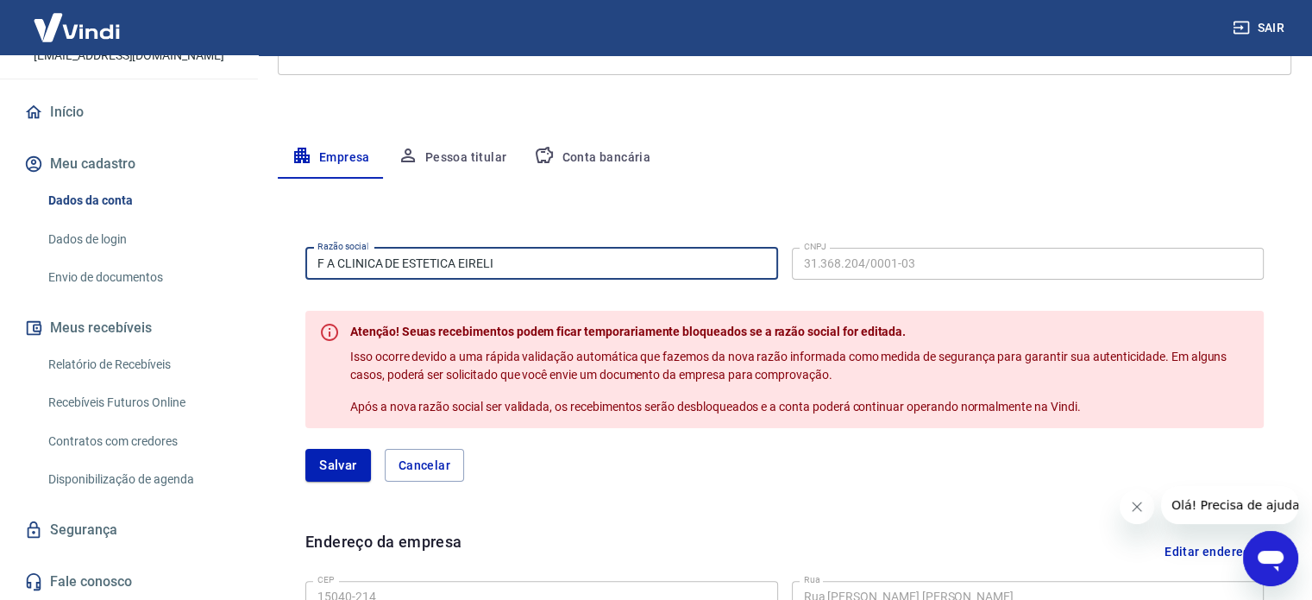
click at [556, 265] on input "F A CLINICA DE ESTETICA EIRELI" at bounding box center [541, 264] width 473 height 32
type input "B"
type input "Brands Franchising Ltda"
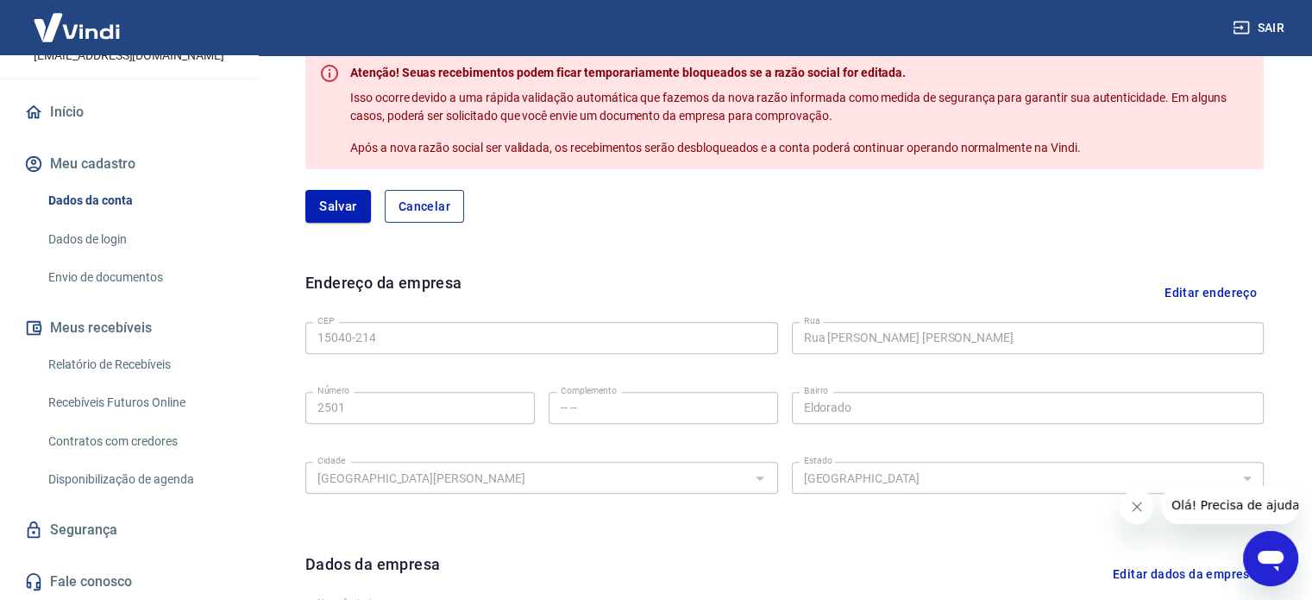
click at [431, 206] on button "Cancelar" at bounding box center [424, 206] width 79 height 33
type input "F A CLINICA DE ESTETICA EIRELI"
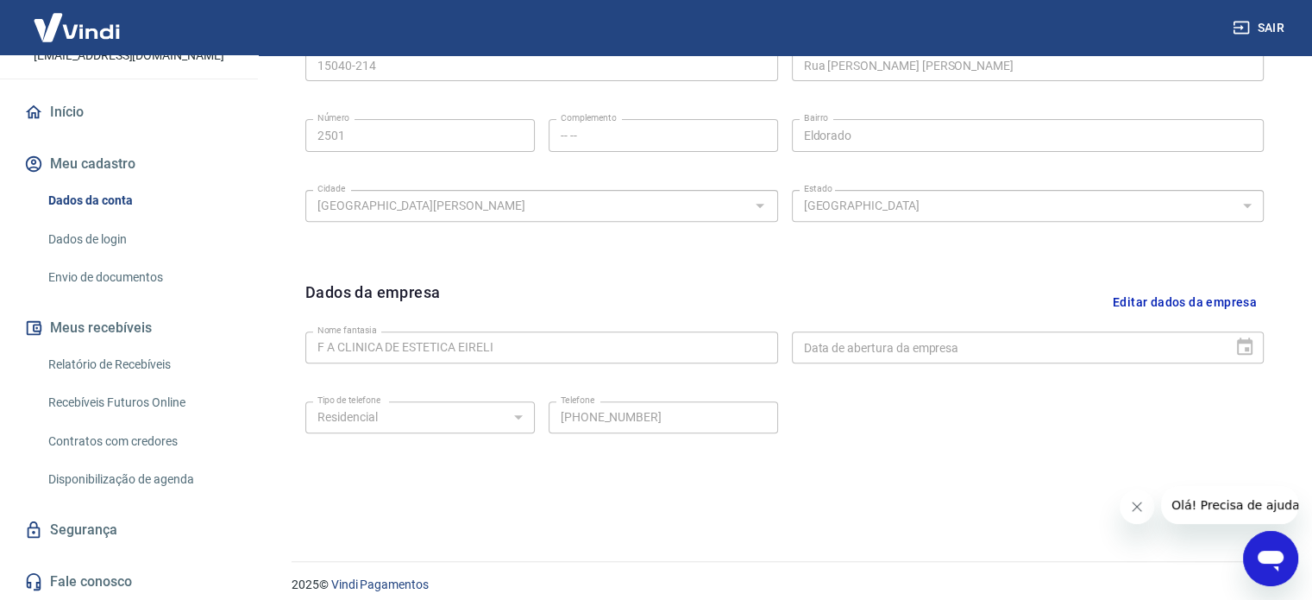
scroll to position [644, 0]
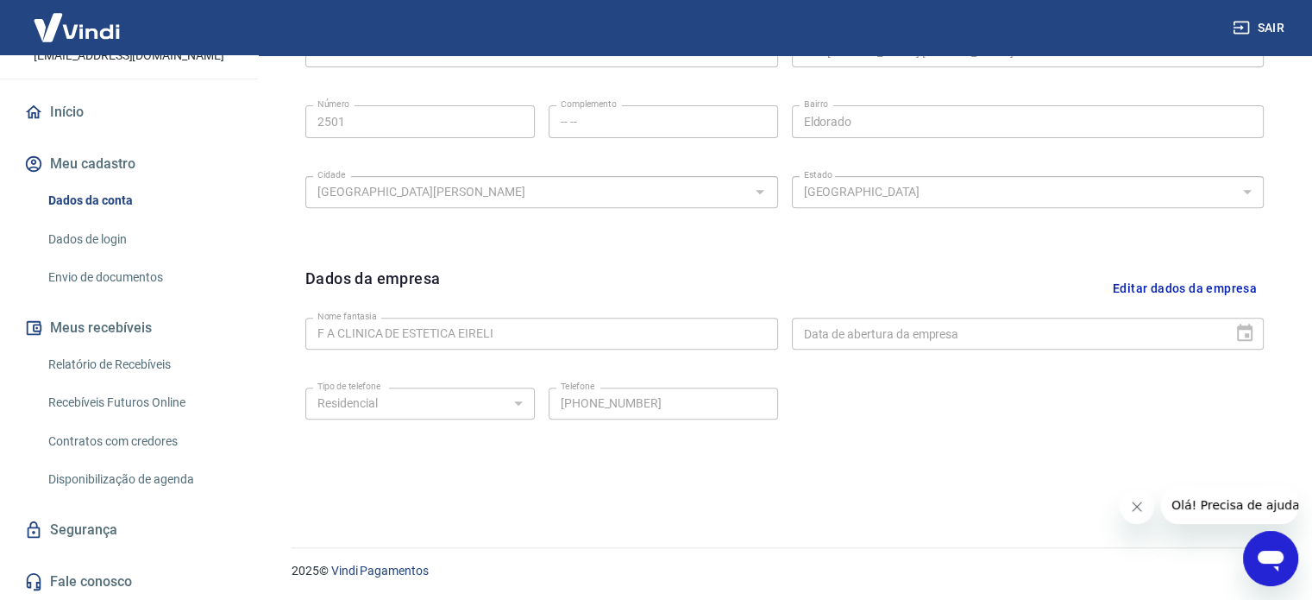
click at [1186, 286] on button "Editar dados da empresa" at bounding box center [1185, 289] width 158 height 44
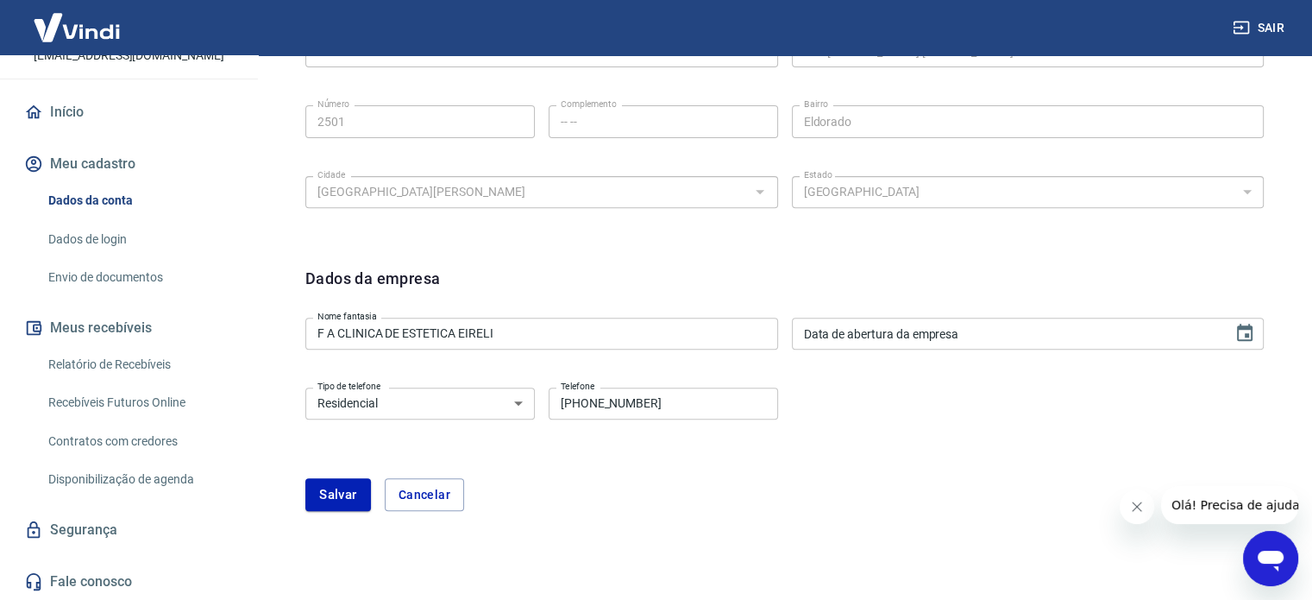
click at [554, 341] on input "F A CLINICA DE ESTETICA EIRELI" at bounding box center [541, 334] width 473 height 32
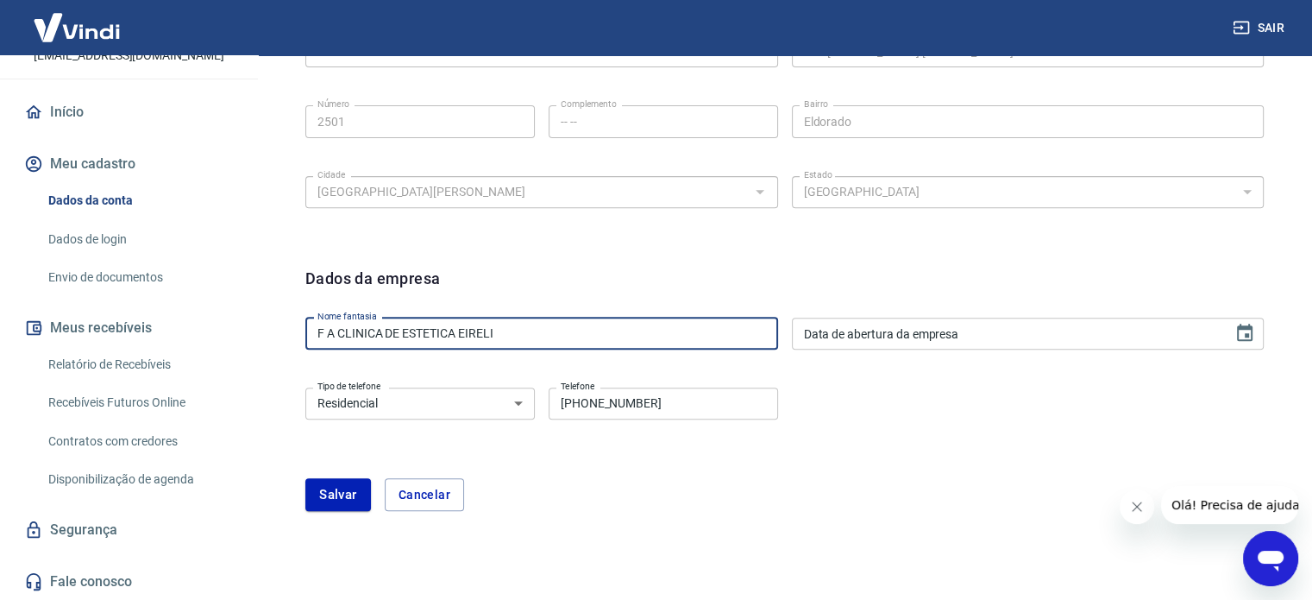
click at [554, 341] on input "F A CLINICA DE ESTETICA EIRELI" at bounding box center [541, 334] width 473 height 32
click at [576, 258] on div "Dados da empresa Nome fantasia F A CLINICA DE ESTETICA EIRELI Nome fantasia Dat…" at bounding box center [785, 399] width 986 height 292
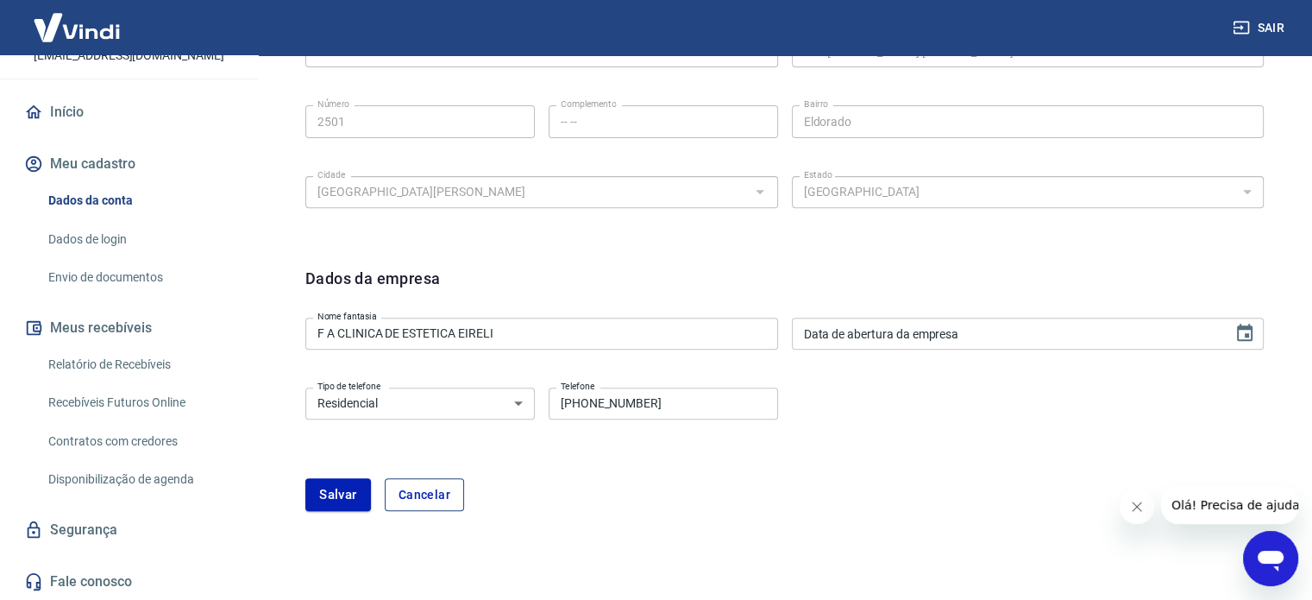
click at [431, 493] on button "Cancelar" at bounding box center [424, 494] width 79 height 33
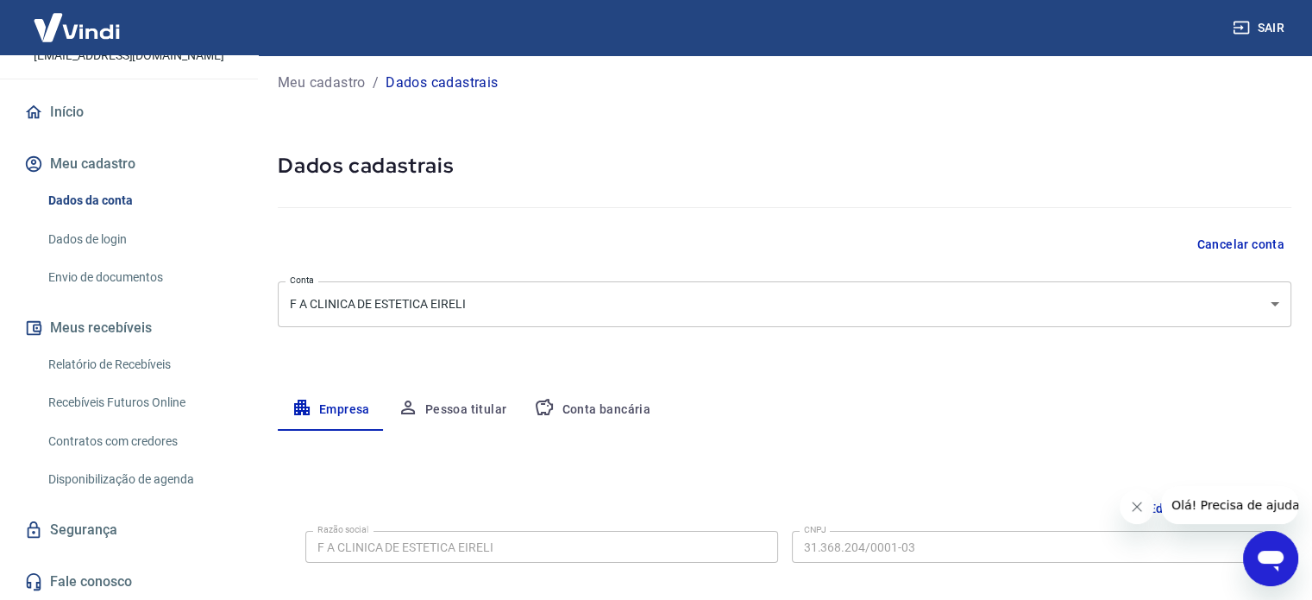
scroll to position [0, 0]
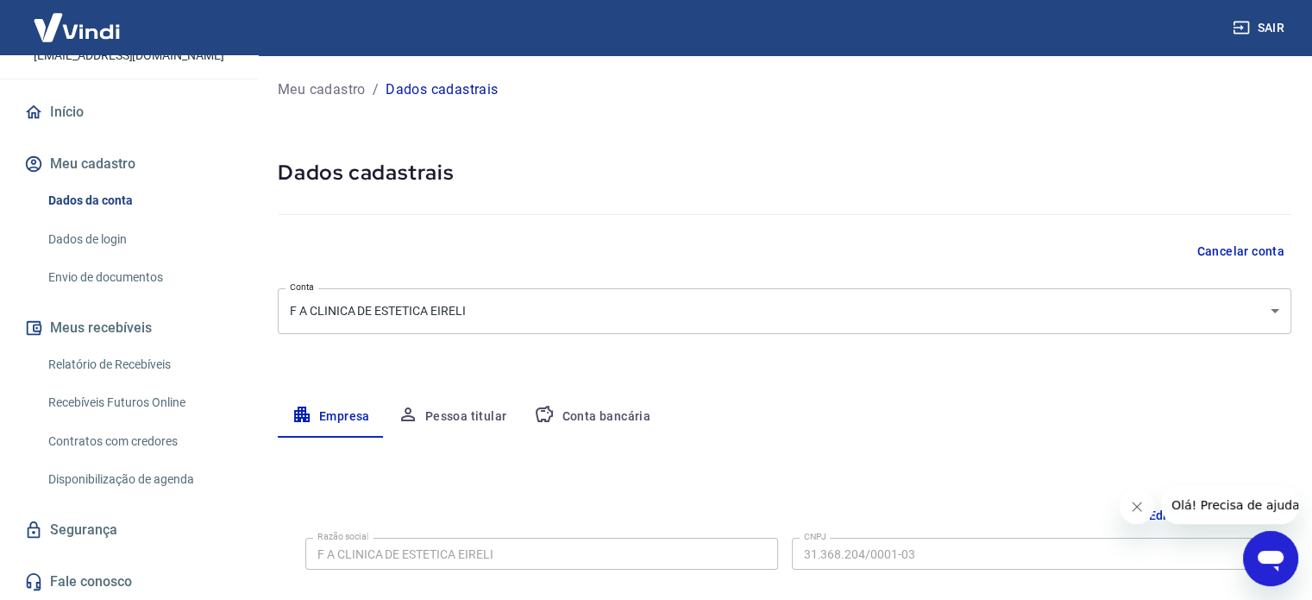
click at [124, 230] on link "Dados de login" at bounding box center [139, 239] width 196 height 35
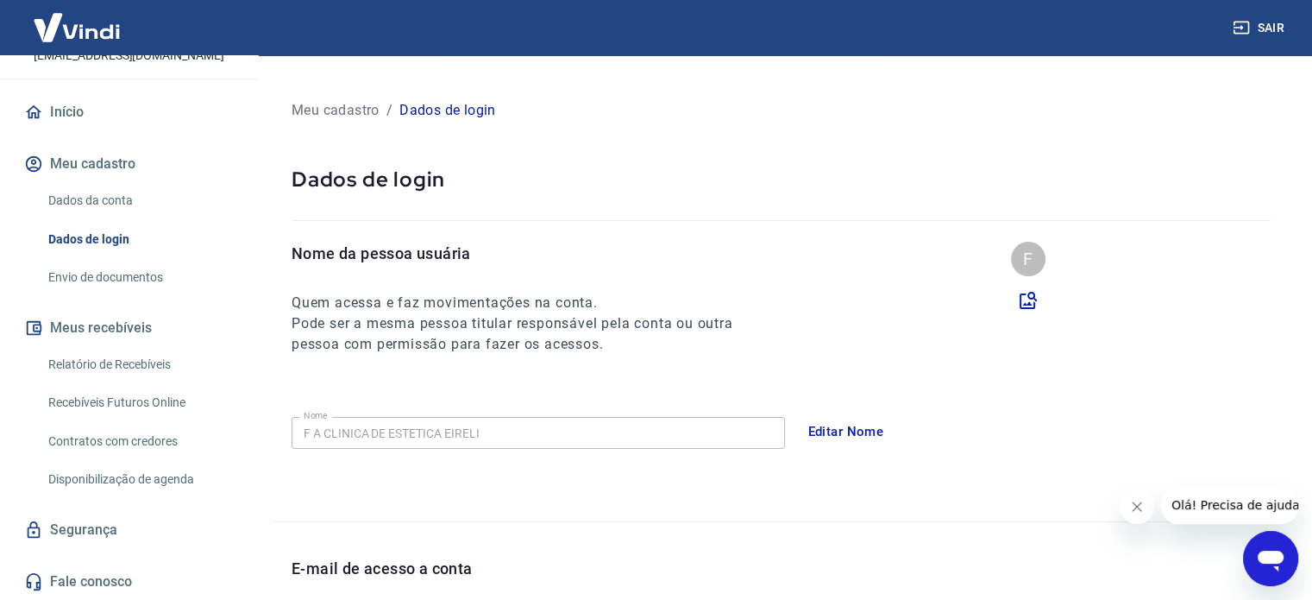
click at [835, 431] on button "Editar Nome" at bounding box center [846, 431] width 95 height 36
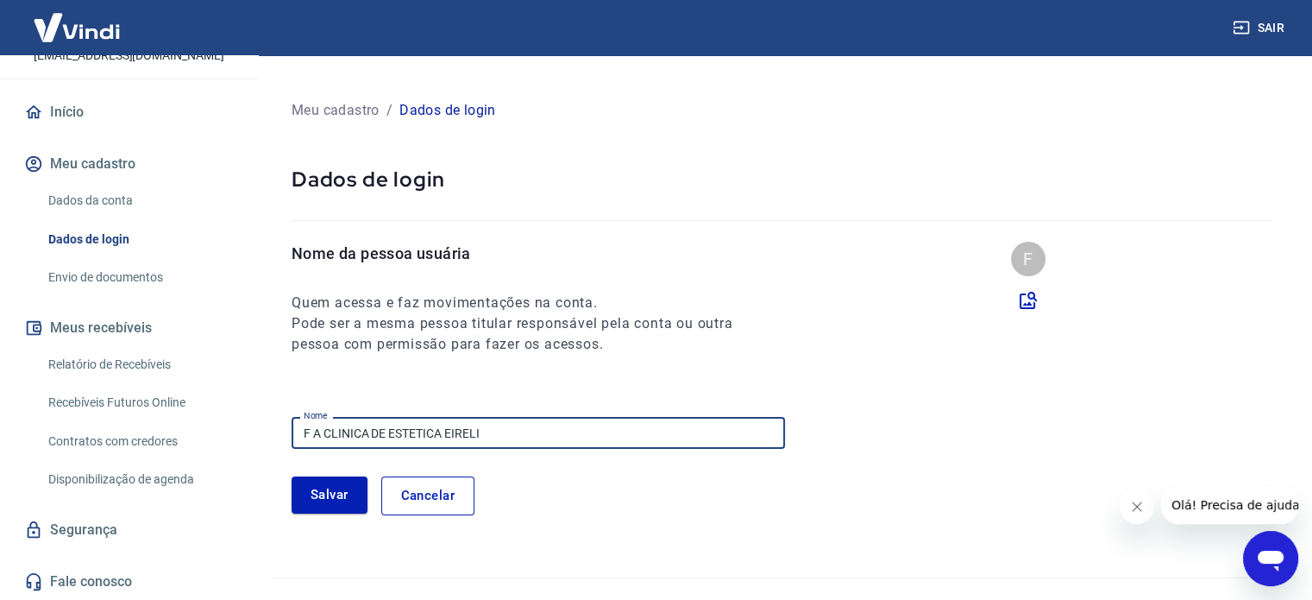
click at [538, 426] on input "F A CLINICA DE ESTETICA EIRELI" at bounding box center [539, 433] width 494 height 32
type input "BRANDS FRANCHISING LTDA"
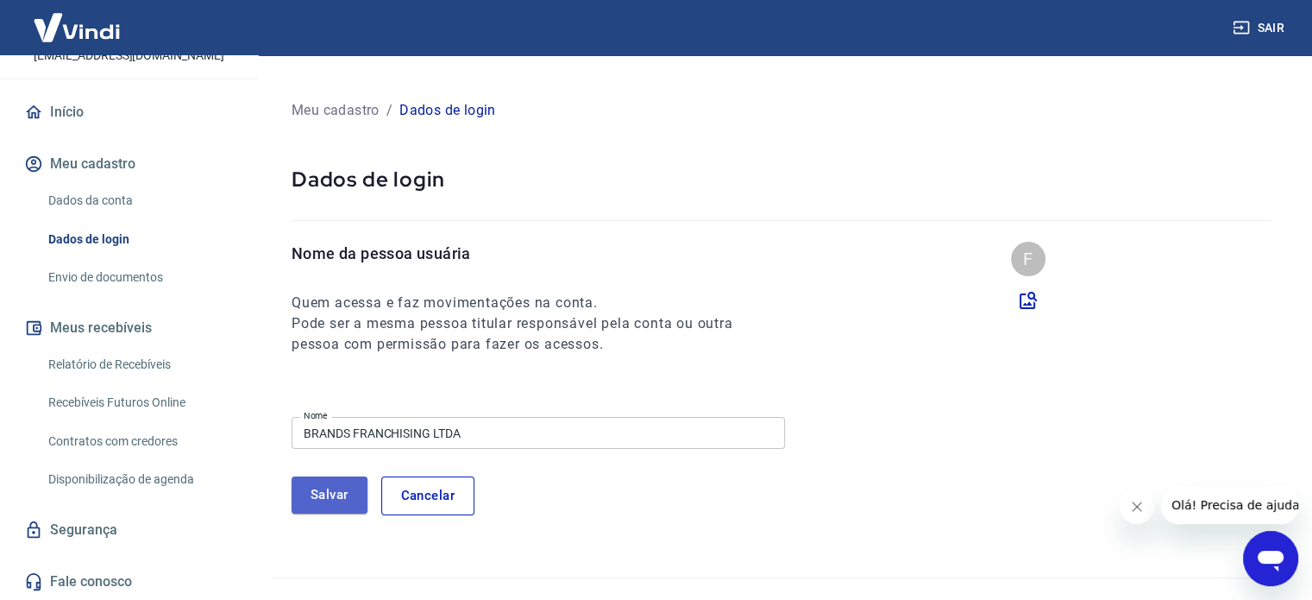
drag, startPoint x: 324, startPoint y: 493, endPoint x: 456, endPoint y: 462, distance: 135.4
click at [325, 494] on button "Salvar" at bounding box center [330, 494] width 76 height 36
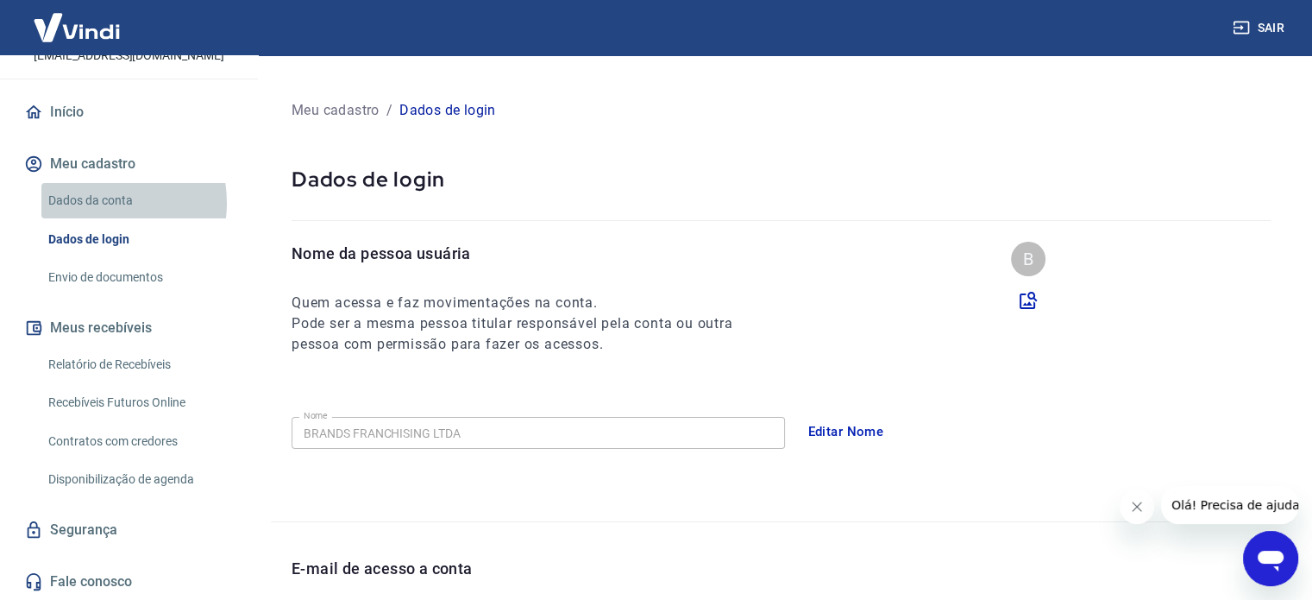
click at [95, 203] on link "Dados da conta" at bounding box center [139, 200] width 196 height 35
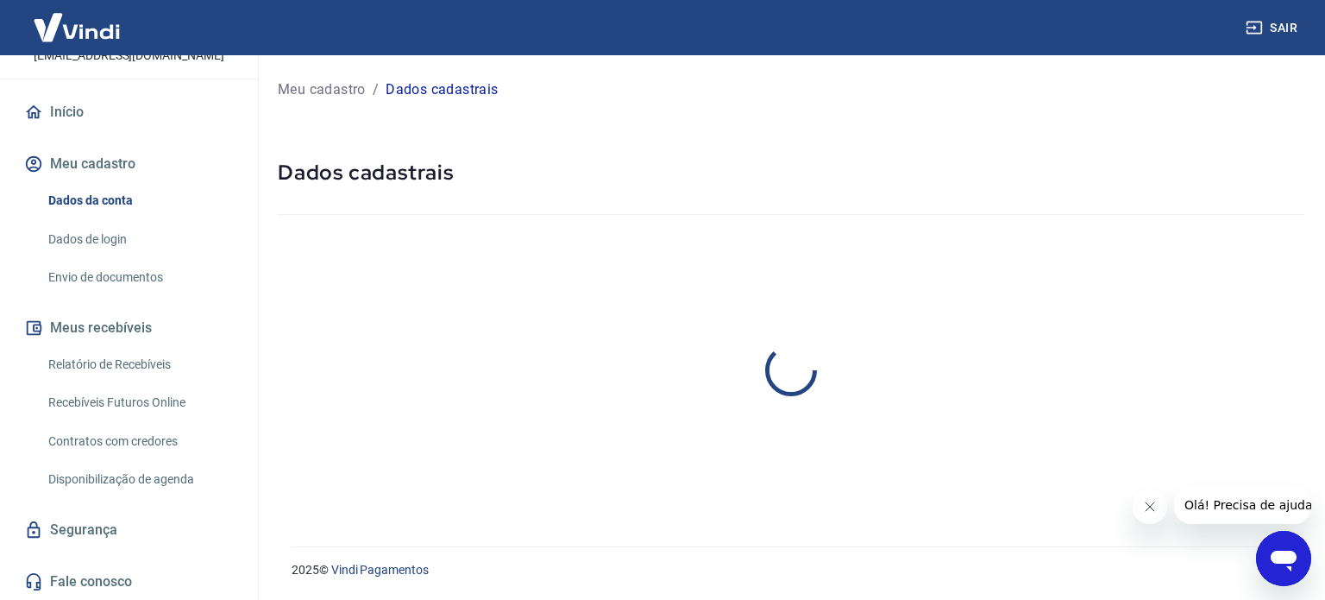
select select "SP"
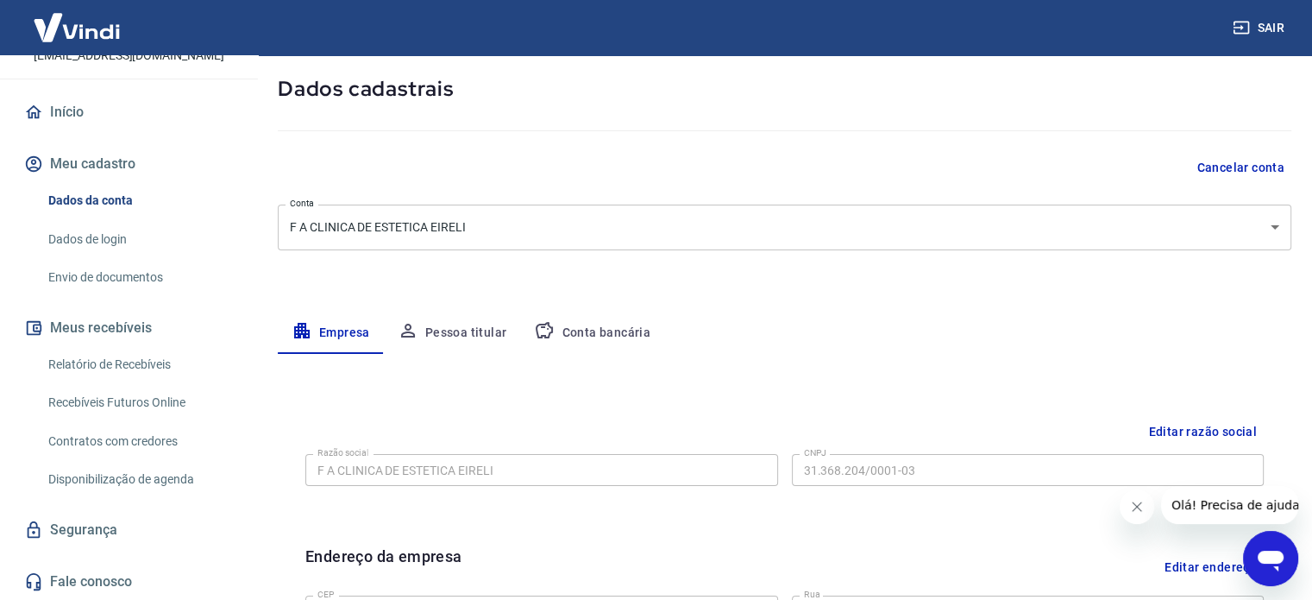
scroll to position [86, 0]
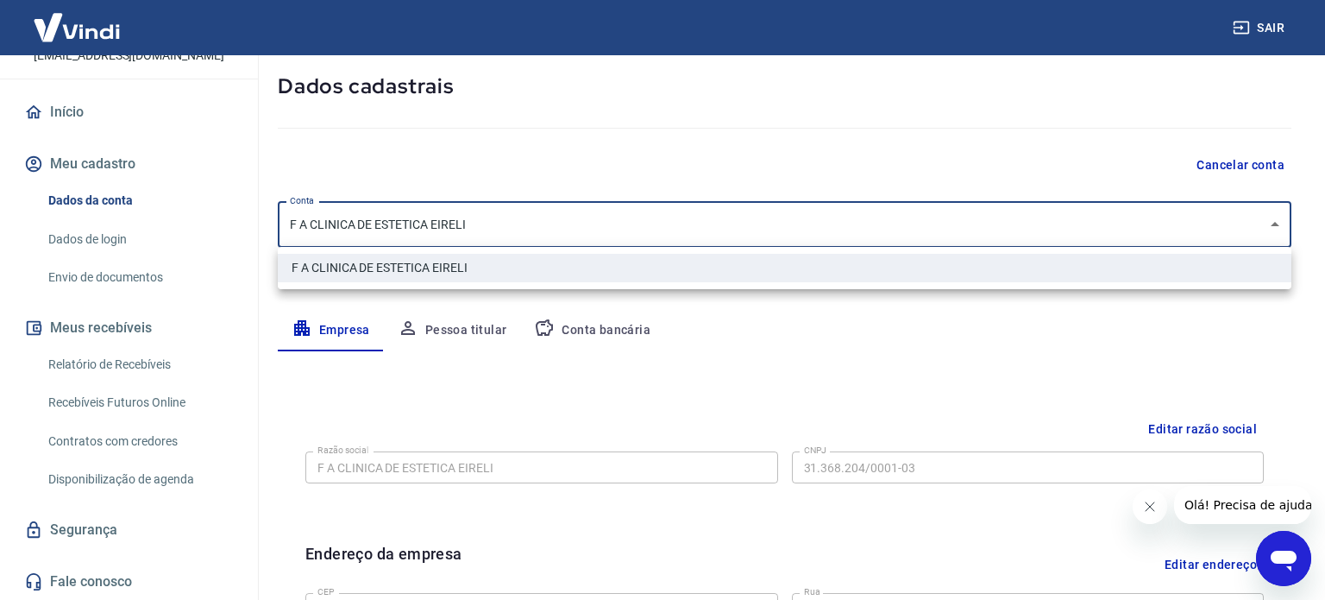
click at [521, 225] on body "Sair B BRANDS FRANCHISING LTDA [EMAIL_ADDRESS][DOMAIN_NAME] Início Meu cadastro…" at bounding box center [662, 214] width 1325 height 600
click at [594, 164] on div at bounding box center [662, 300] width 1325 height 600
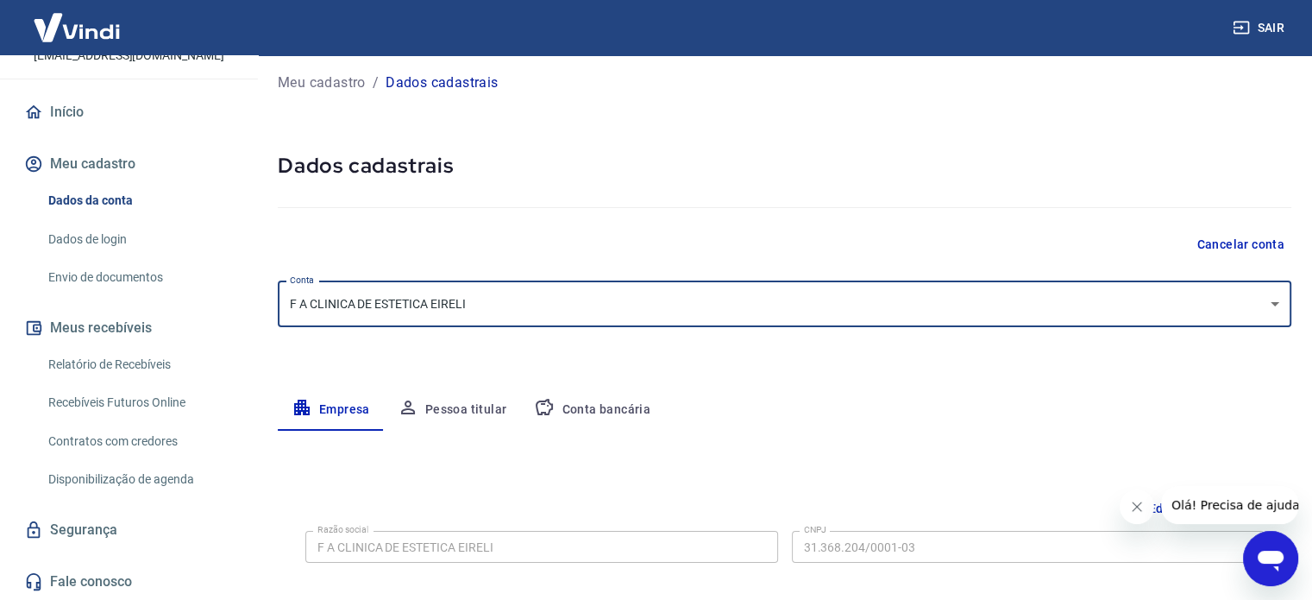
scroll to position [0, 0]
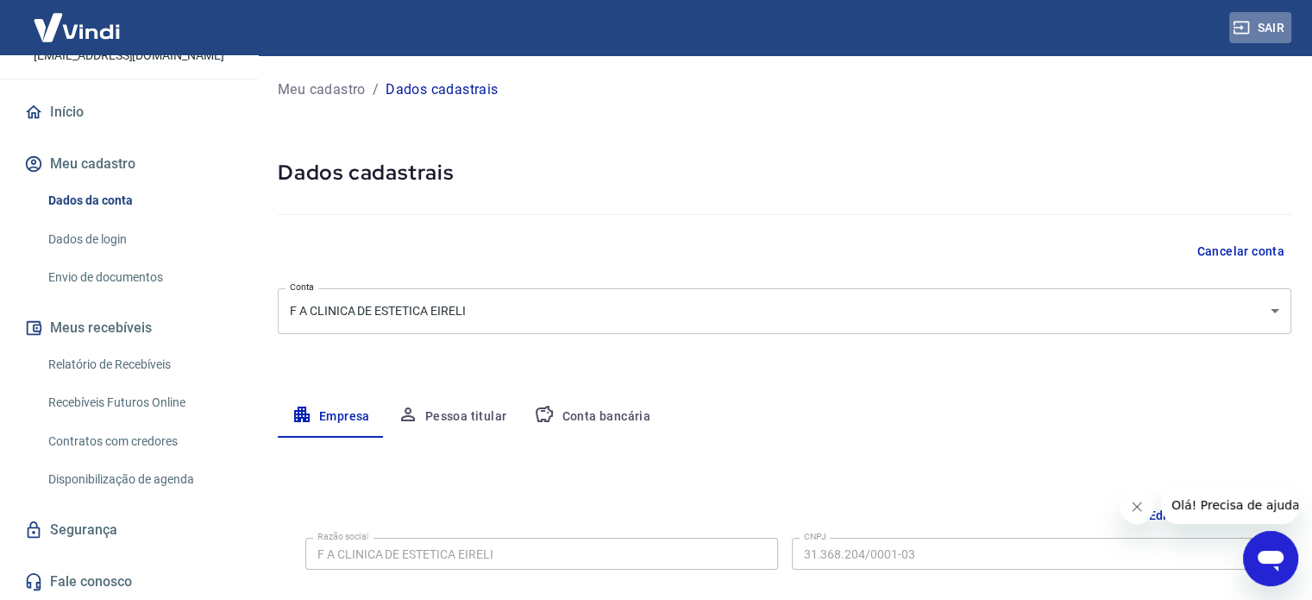
click at [1278, 22] on button "Sair" at bounding box center [1261, 28] width 62 height 32
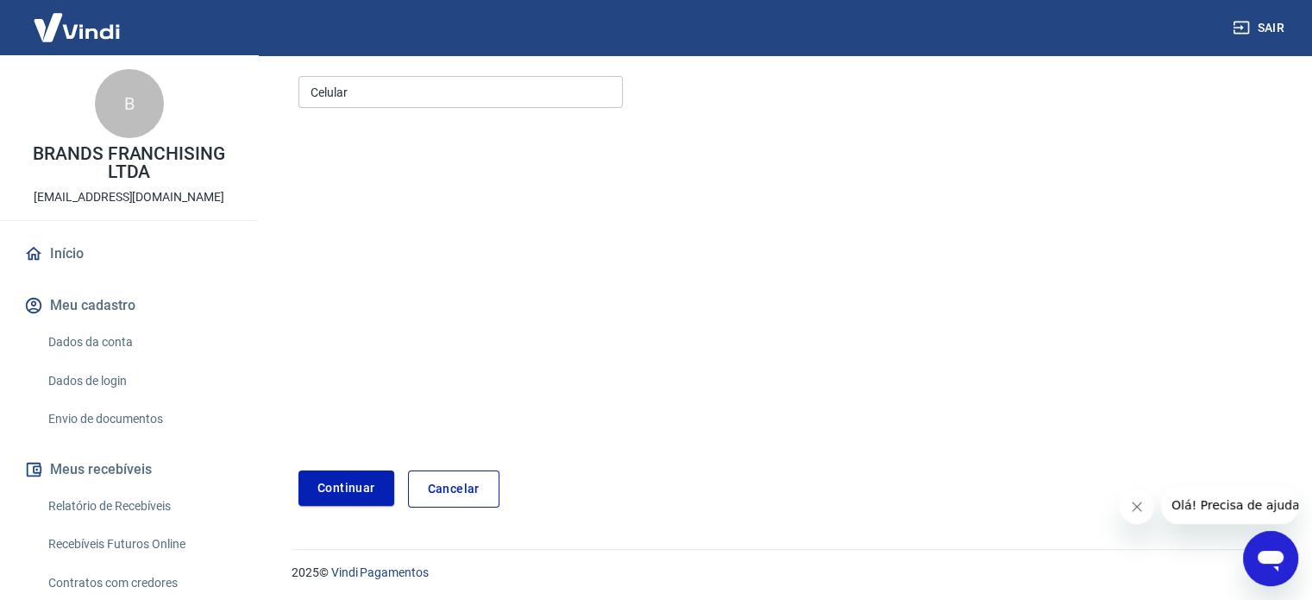
scroll to position [217, 0]
click at [86, 342] on link "Dados da conta" at bounding box center [139, 341] width 196 height 35
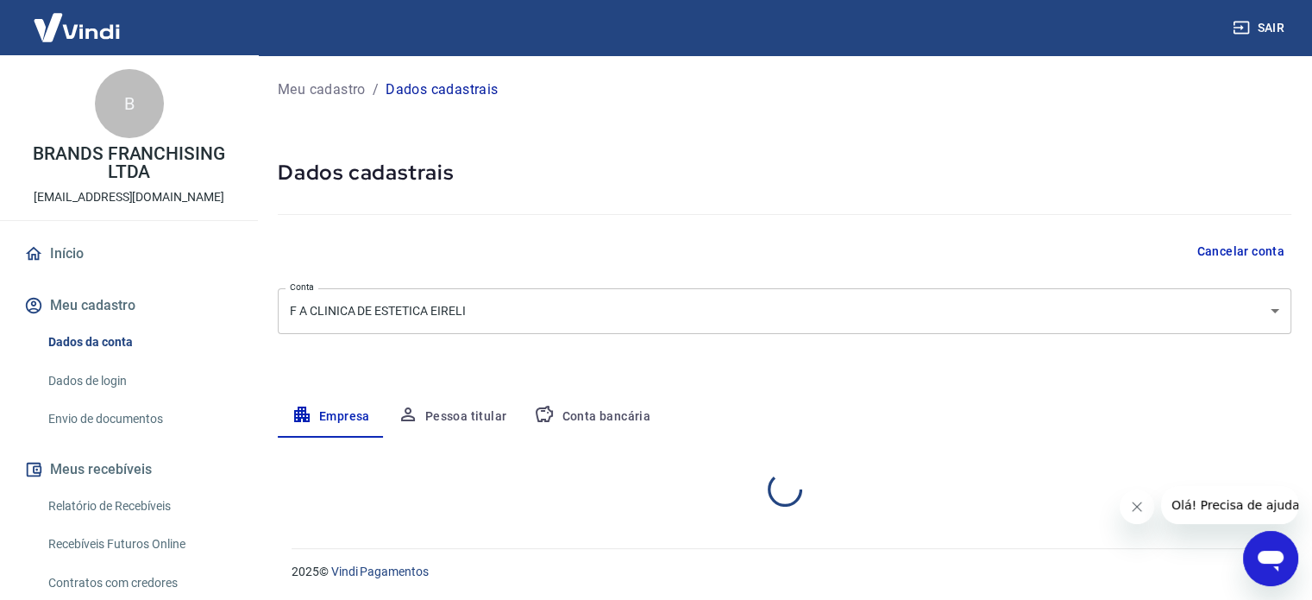
select select "SP"
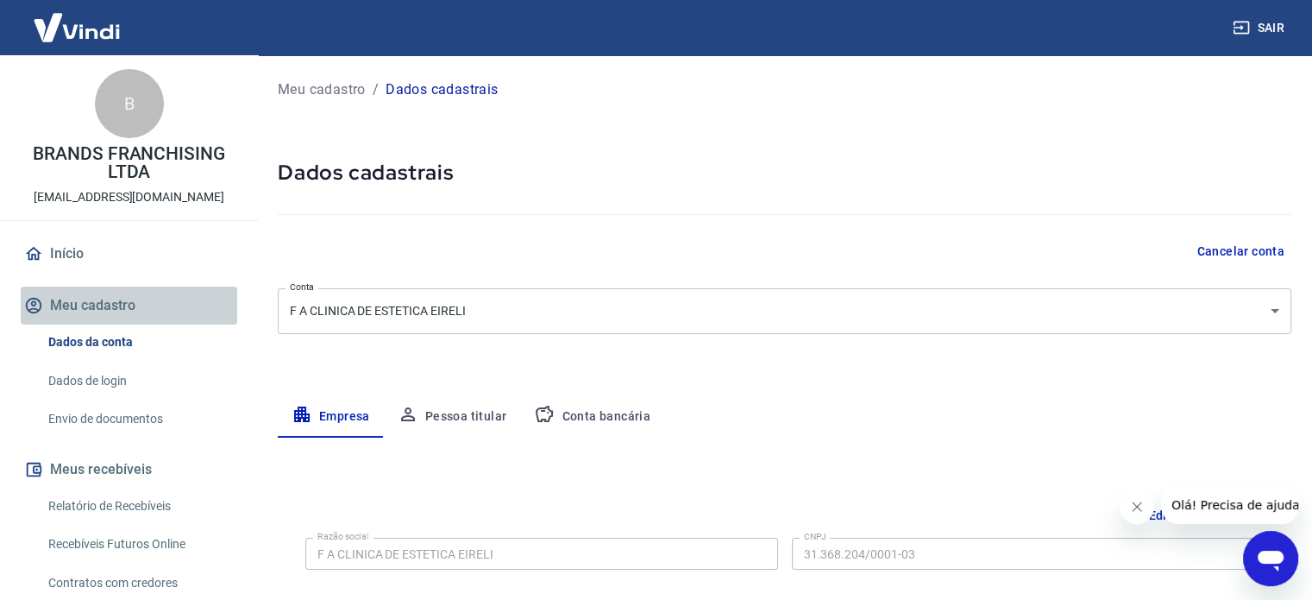
click at [145, 307] on button "Meu cadastro" at bounding box center [129, 305] width 217 height 38
click at [114, 311] on button "Meu cadastro" at bounding box center [129, 305] width 217 height 38
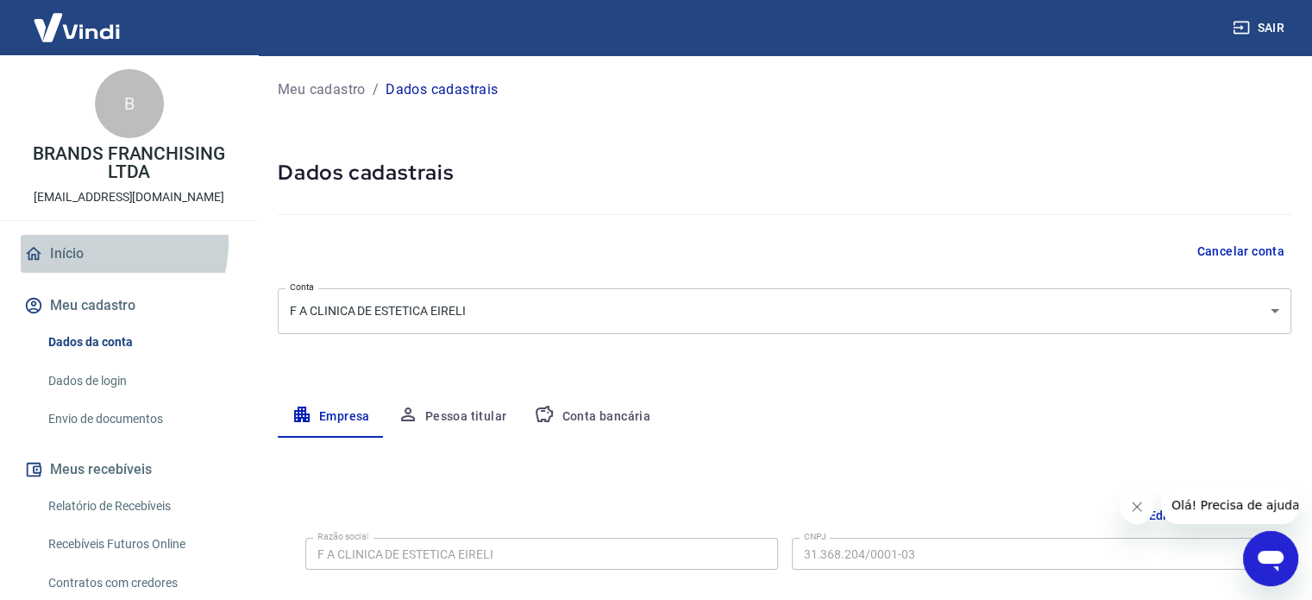
click at [106, 243] on link "Início" at bounding box center [129, 254] width 217 height 38
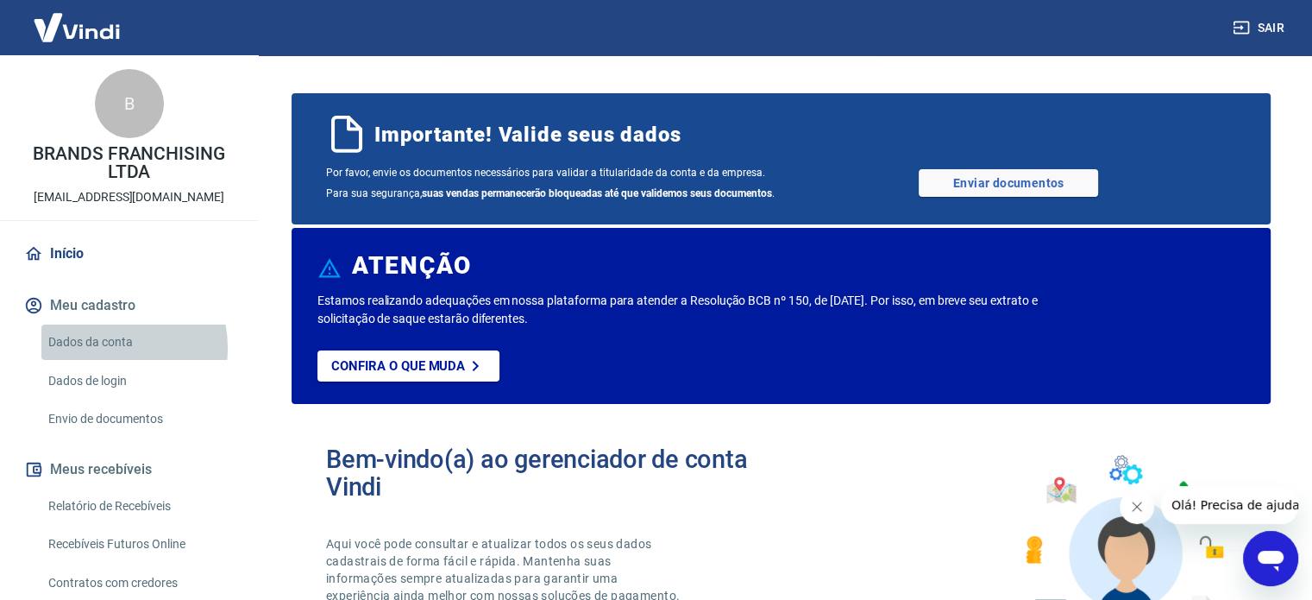
click at [100, 348] on link "Dados da conta" at bounding box center [139, 341] width 196 height 35
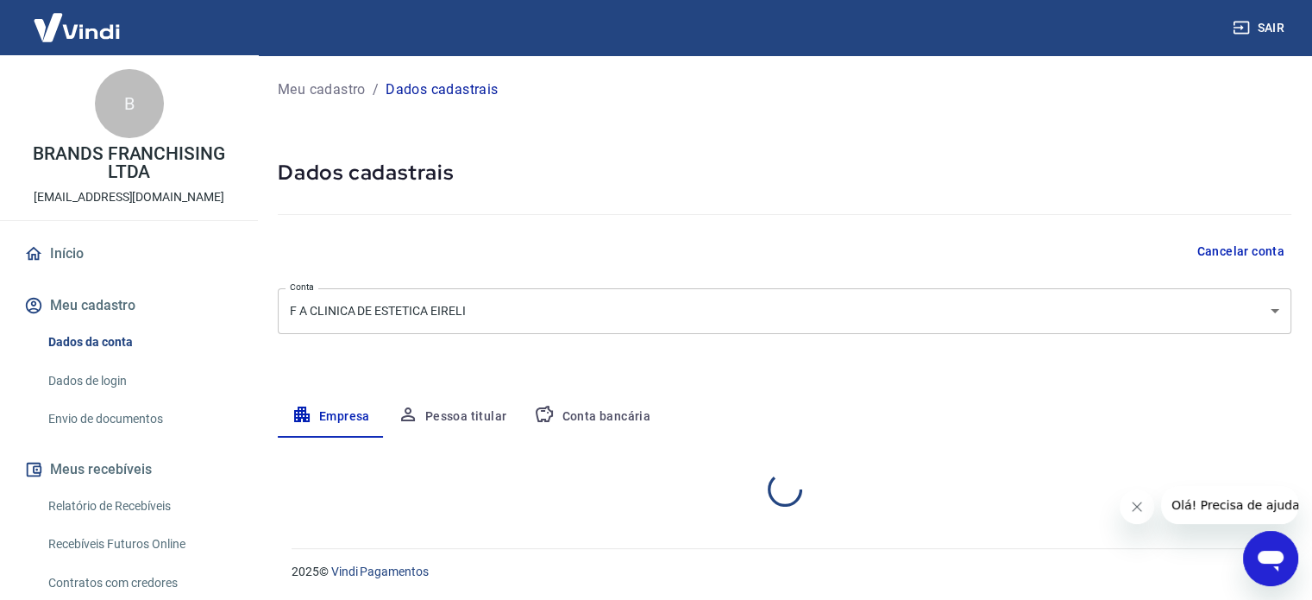
select select "SP"
